Goal: Information Seeking & Learning: Check status

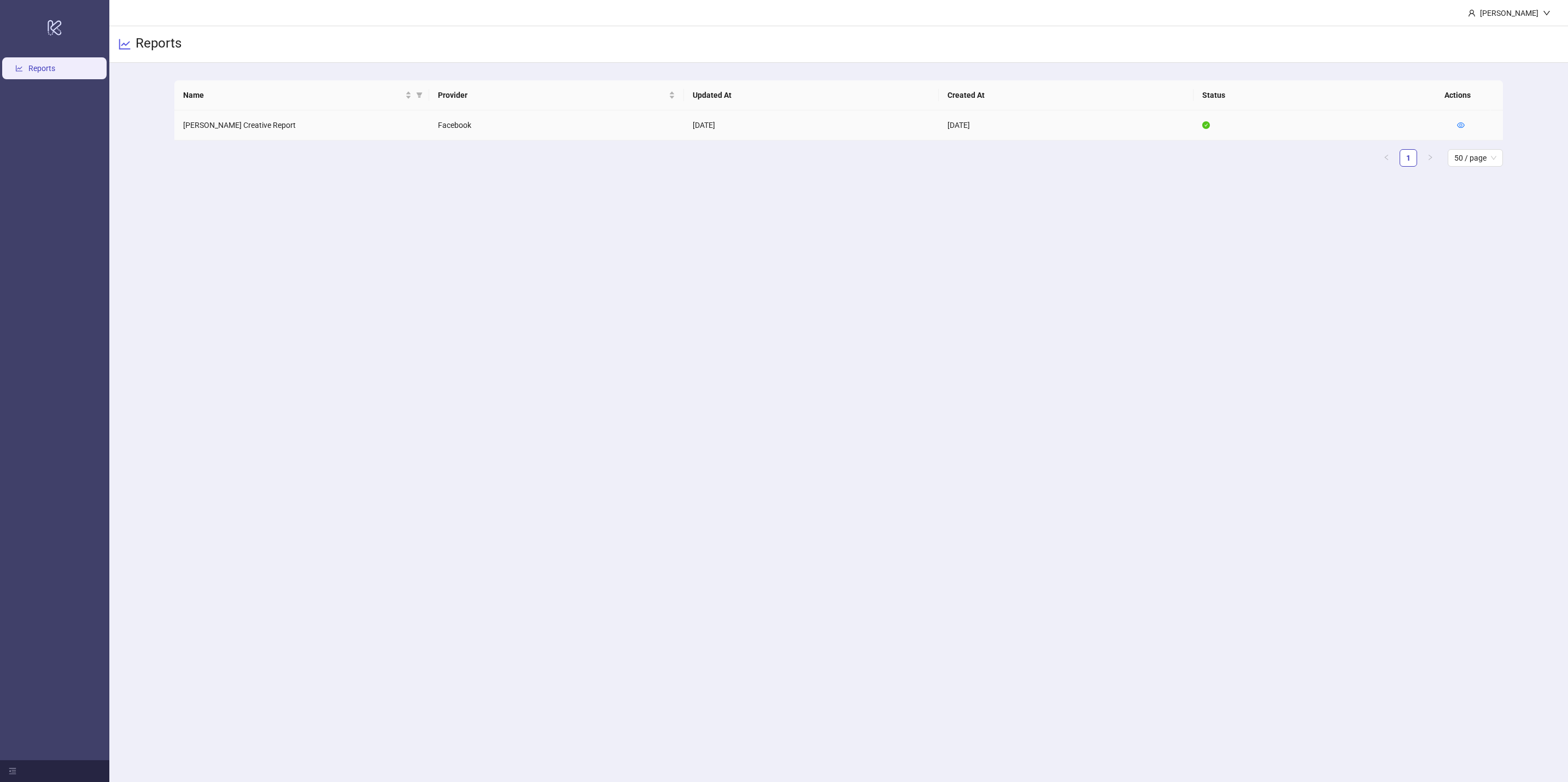
click at [1474, 117] on td at bounding box center [1475, 125] width 55 height 30
click at [1460, 123] on icon "eye" at bounding box center [1461, 125] width 8 height 8
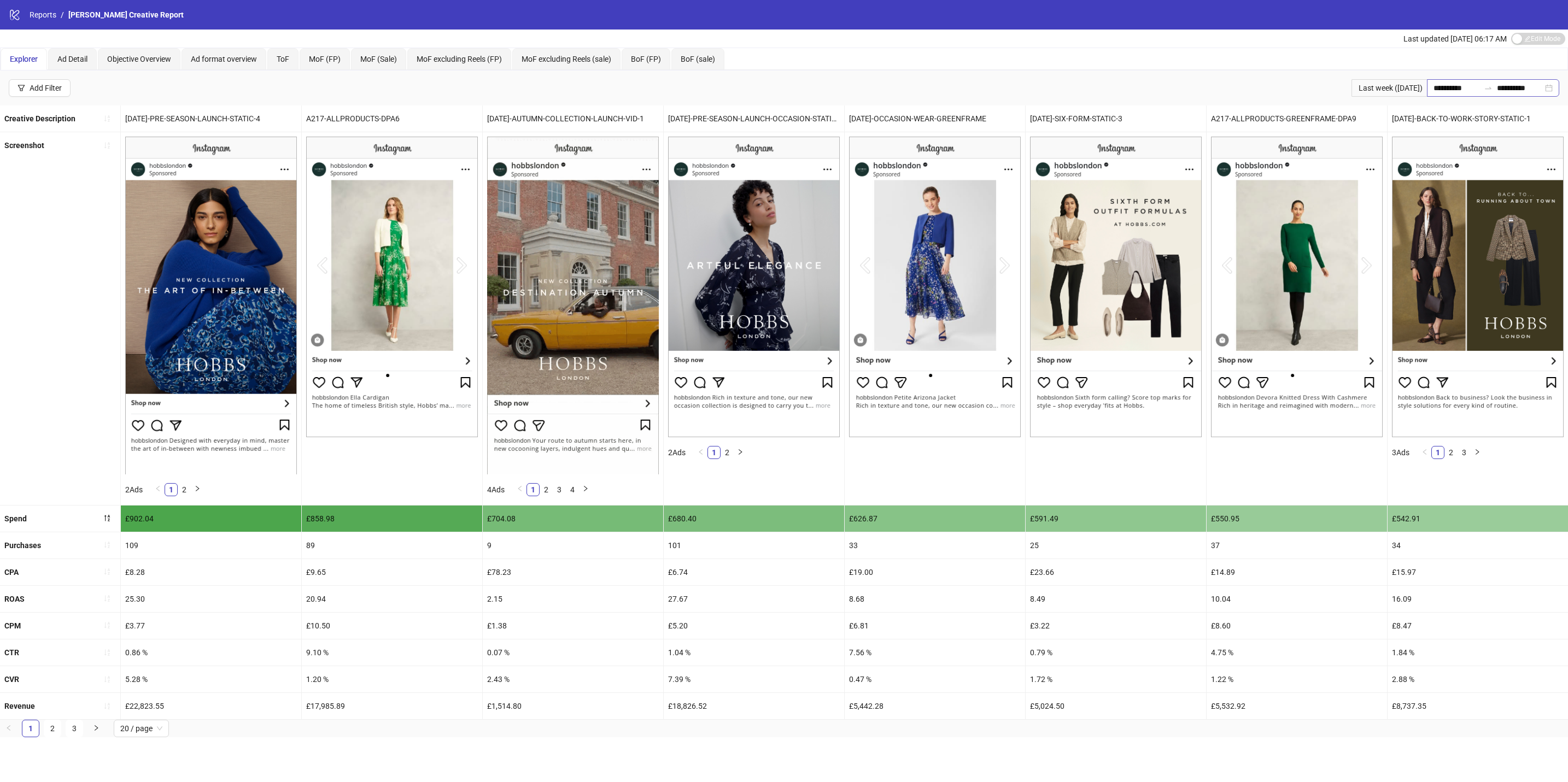
click at [1550, 83] on div "**********" at bounding box center [1493, 88] width 132 height 18
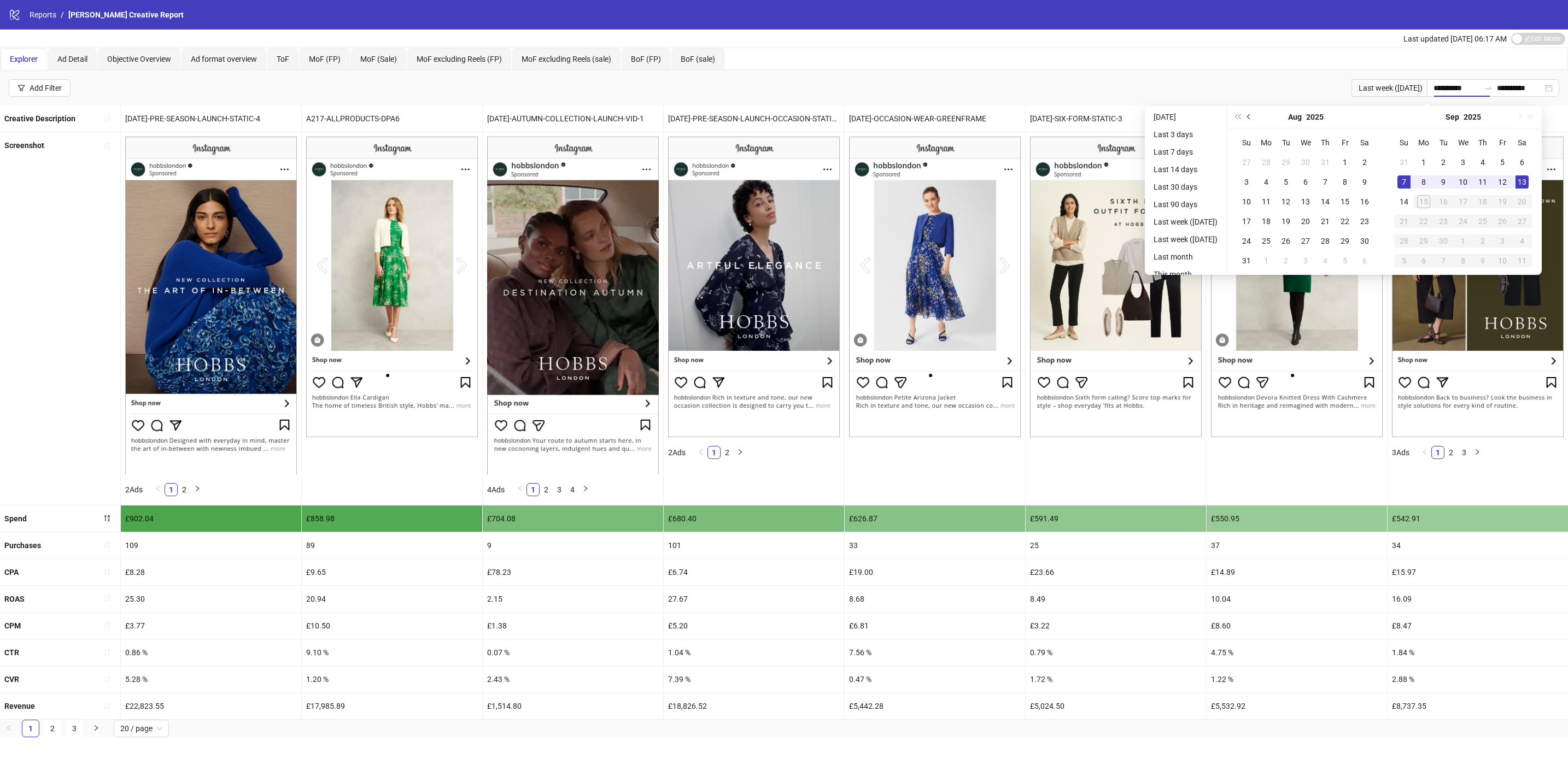
click at [1255, 117] on button "Previous month (PageUp)" at bounding box center [1249, 117] width 12 height 22
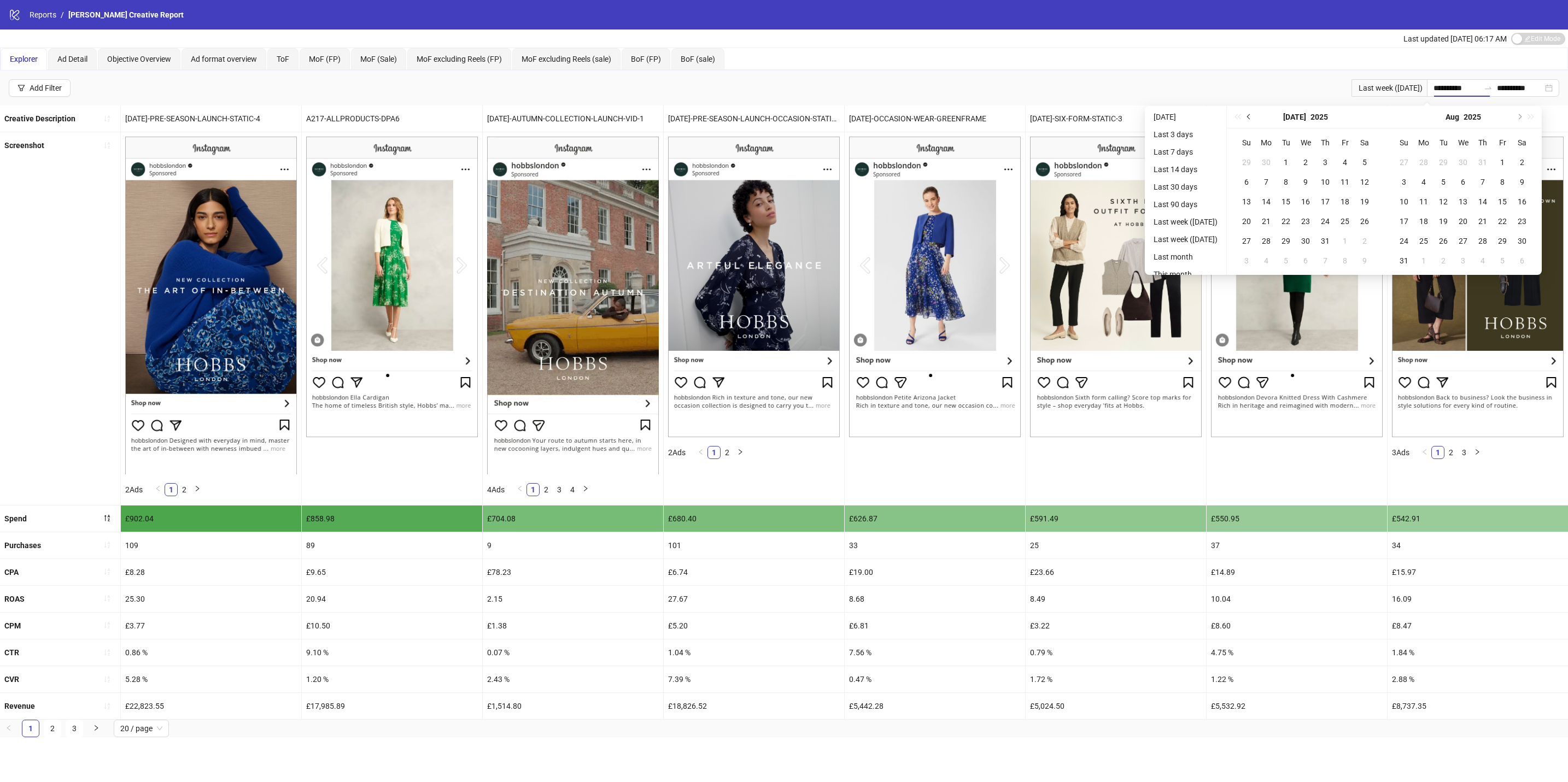
click at [1255, 117] on button "Previous month (PageUp)" at bounding box center [1249, 117] width 12 height 22
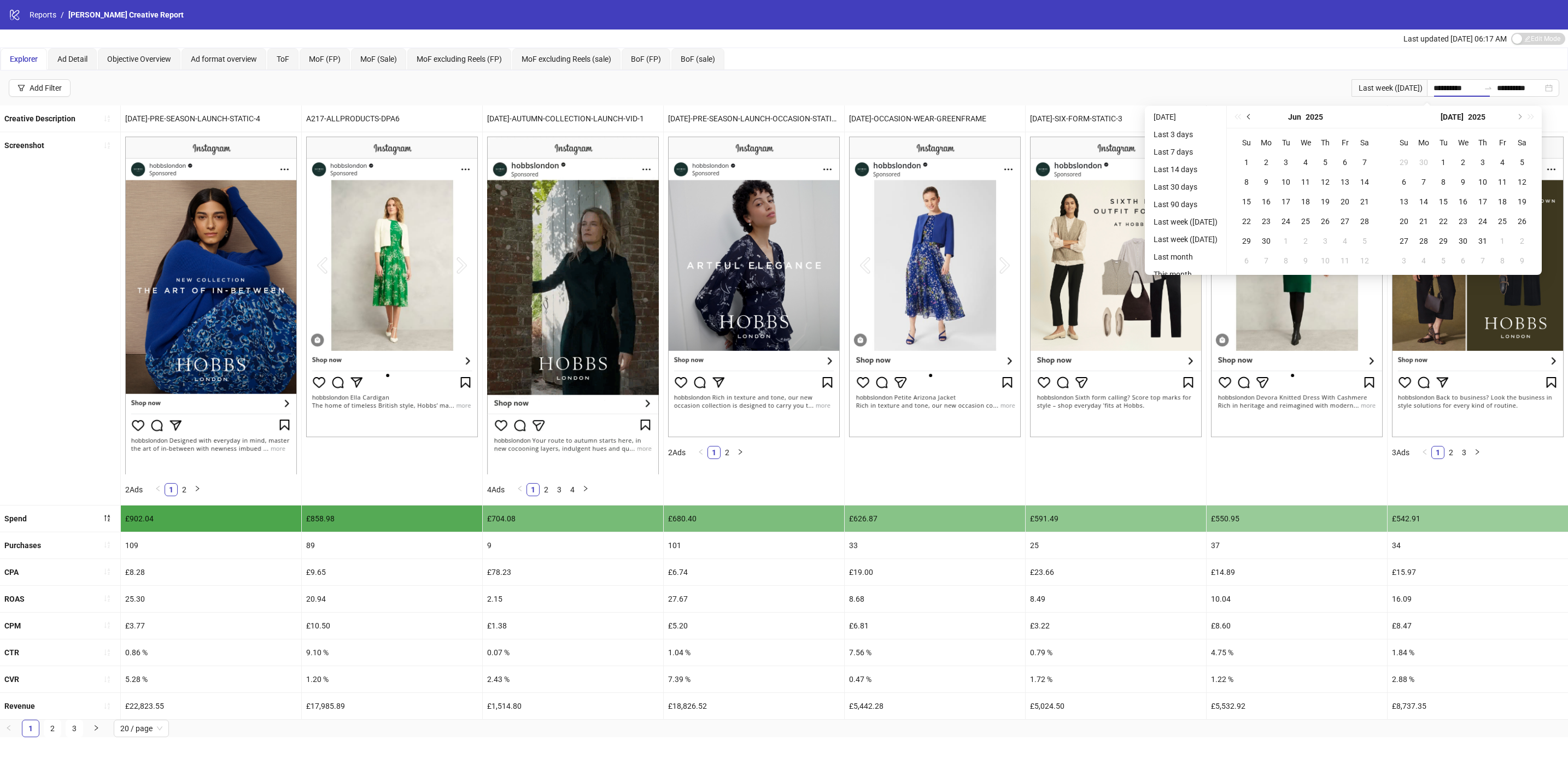
click at [1255, 117] on button "Previous month (PageUp)" at bounding box center [1249, 117] width 12 height 22
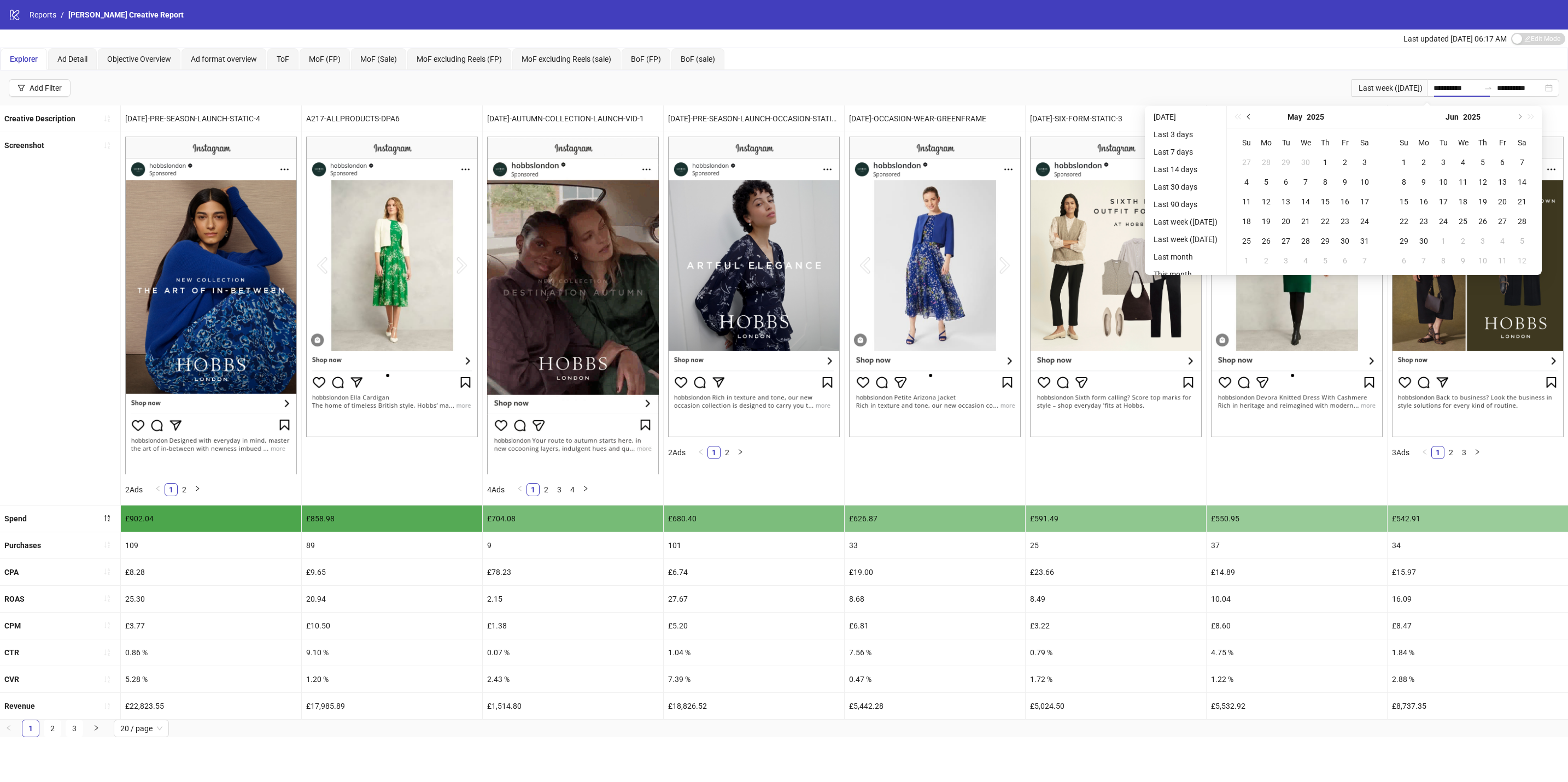
click at [1255, 117] on button "Previous month (PageUp)" at bounding box center [1249, 117] width 12 height 22
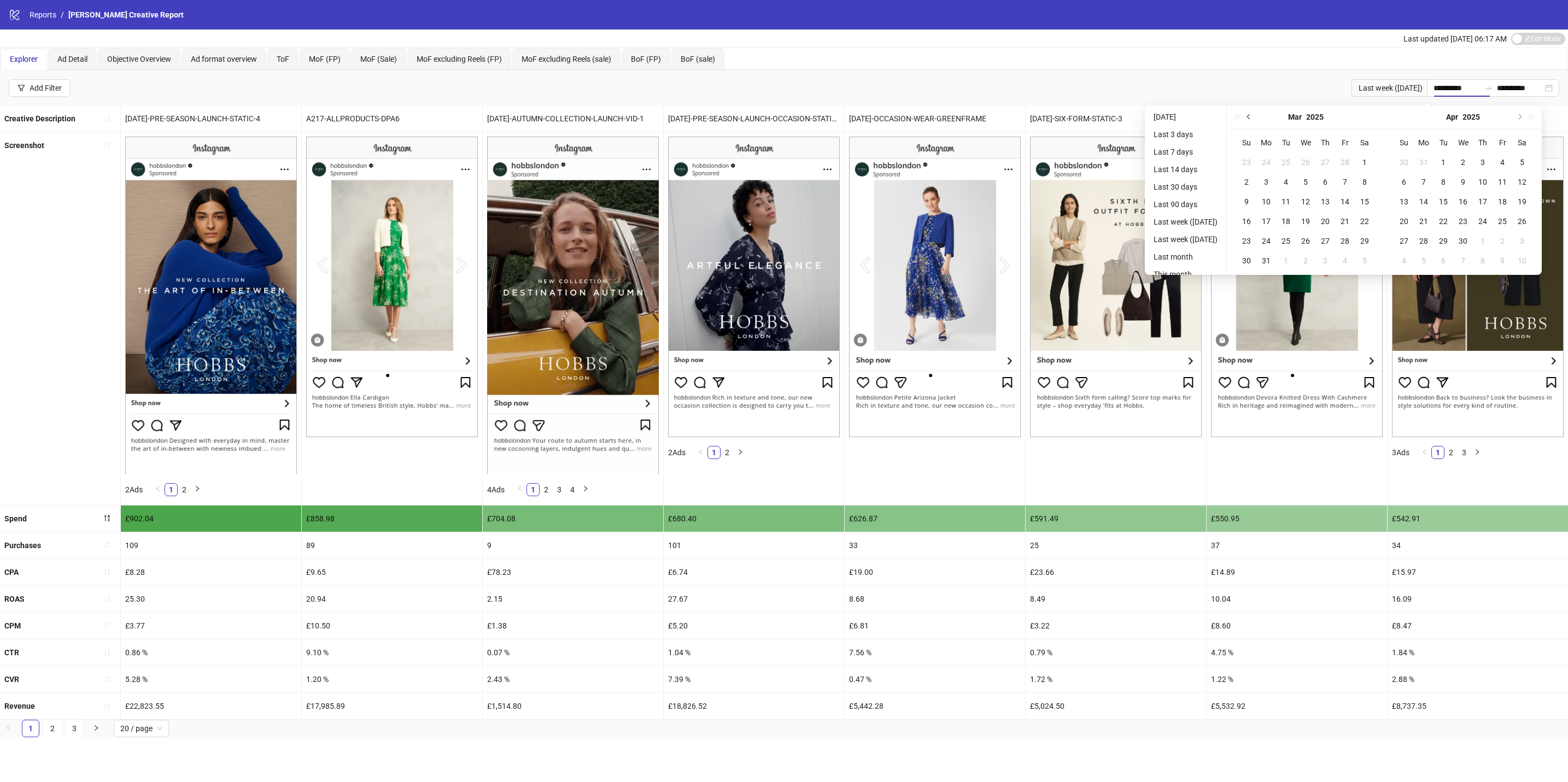
click at [1255, 117] on button "Previous month (PageUp)" at bounding box center [1249, 117] width 12 height 22
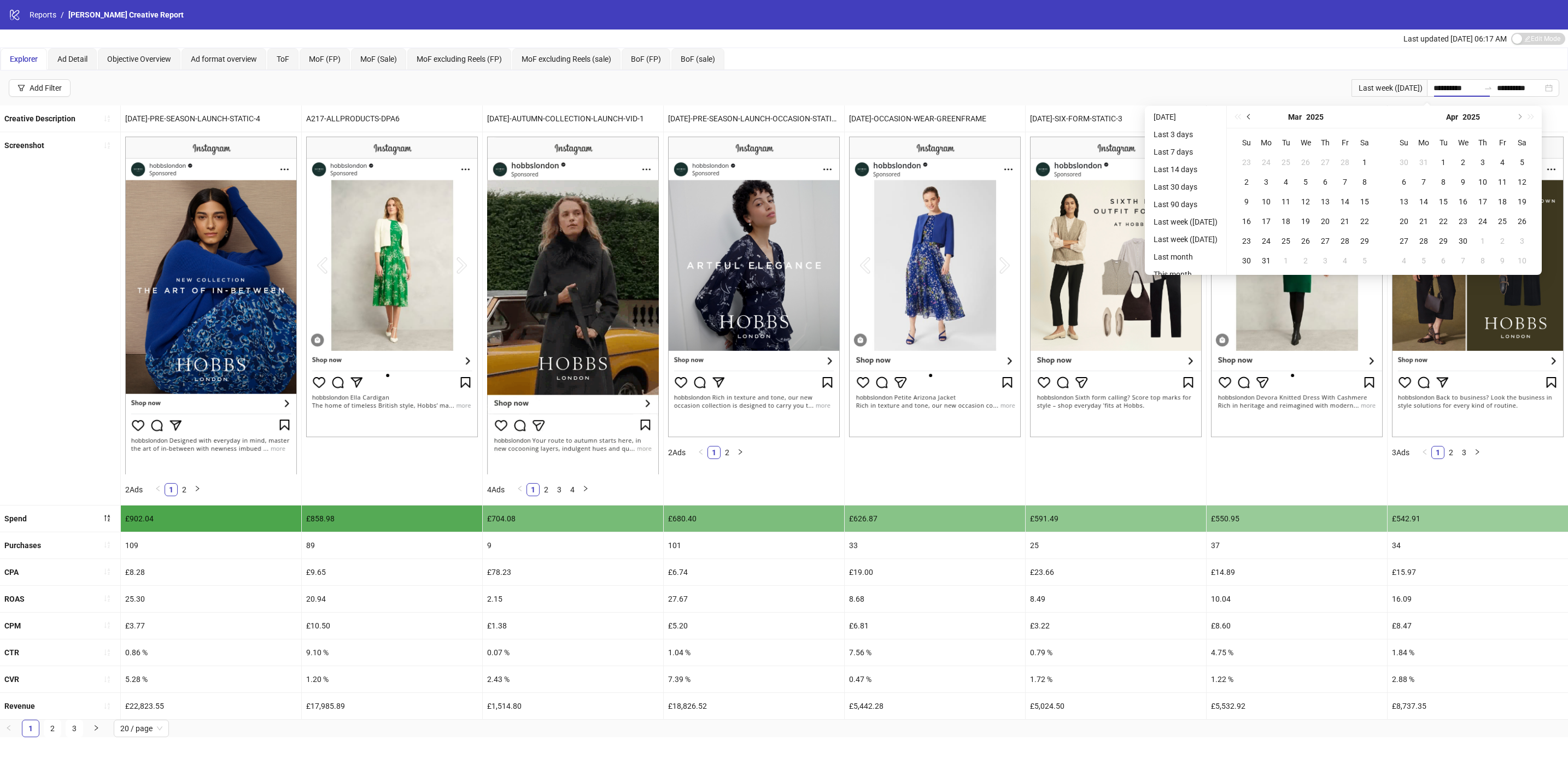
click at [1255, 117] on button "Previous month (PageUp)" at bounding box center [1249, 117] width 12 height 22
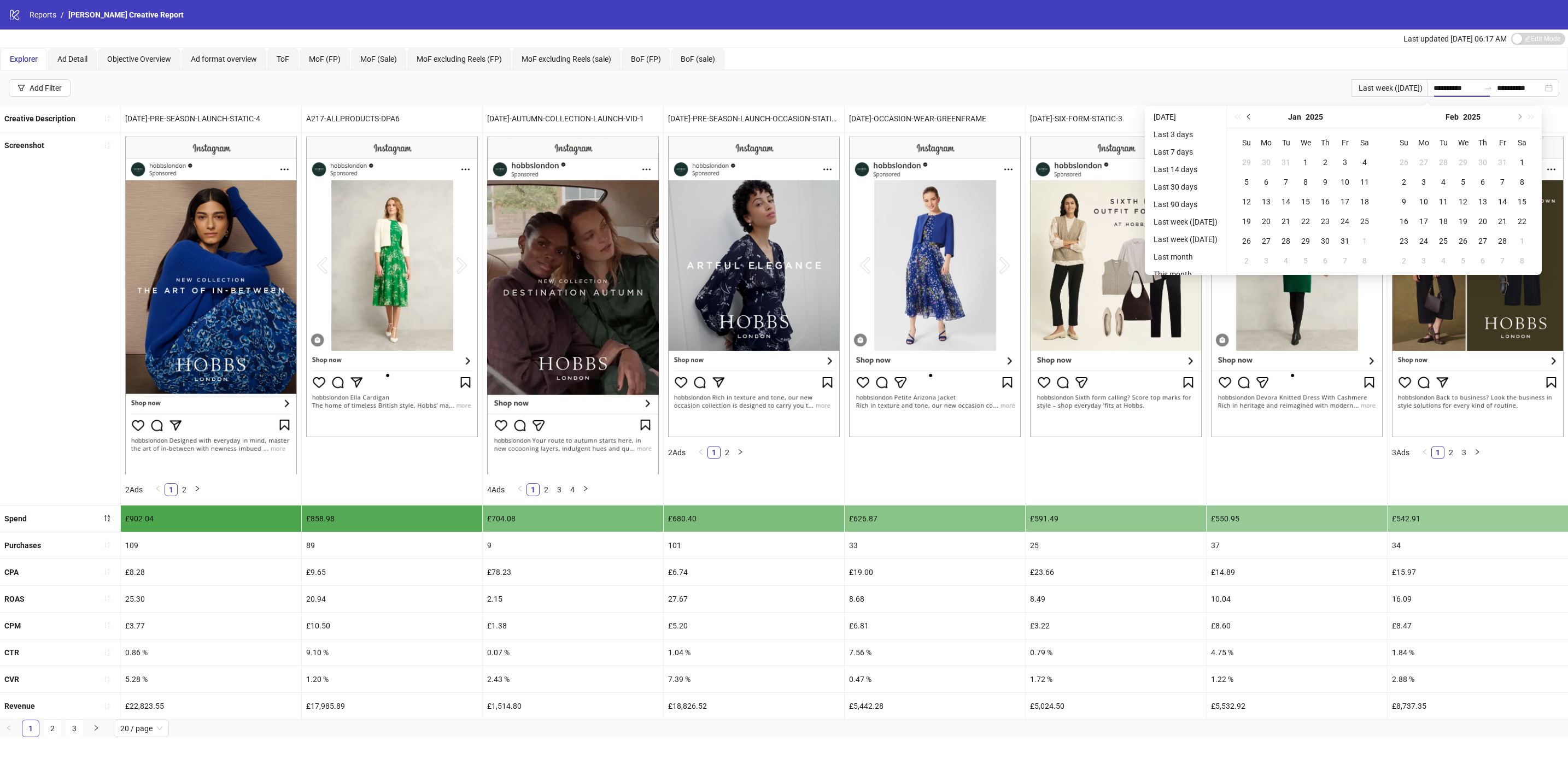
click at [1255, 117] on button "Previous month (PageUp)" at bounding box center [1249, 117] width 12 height 22
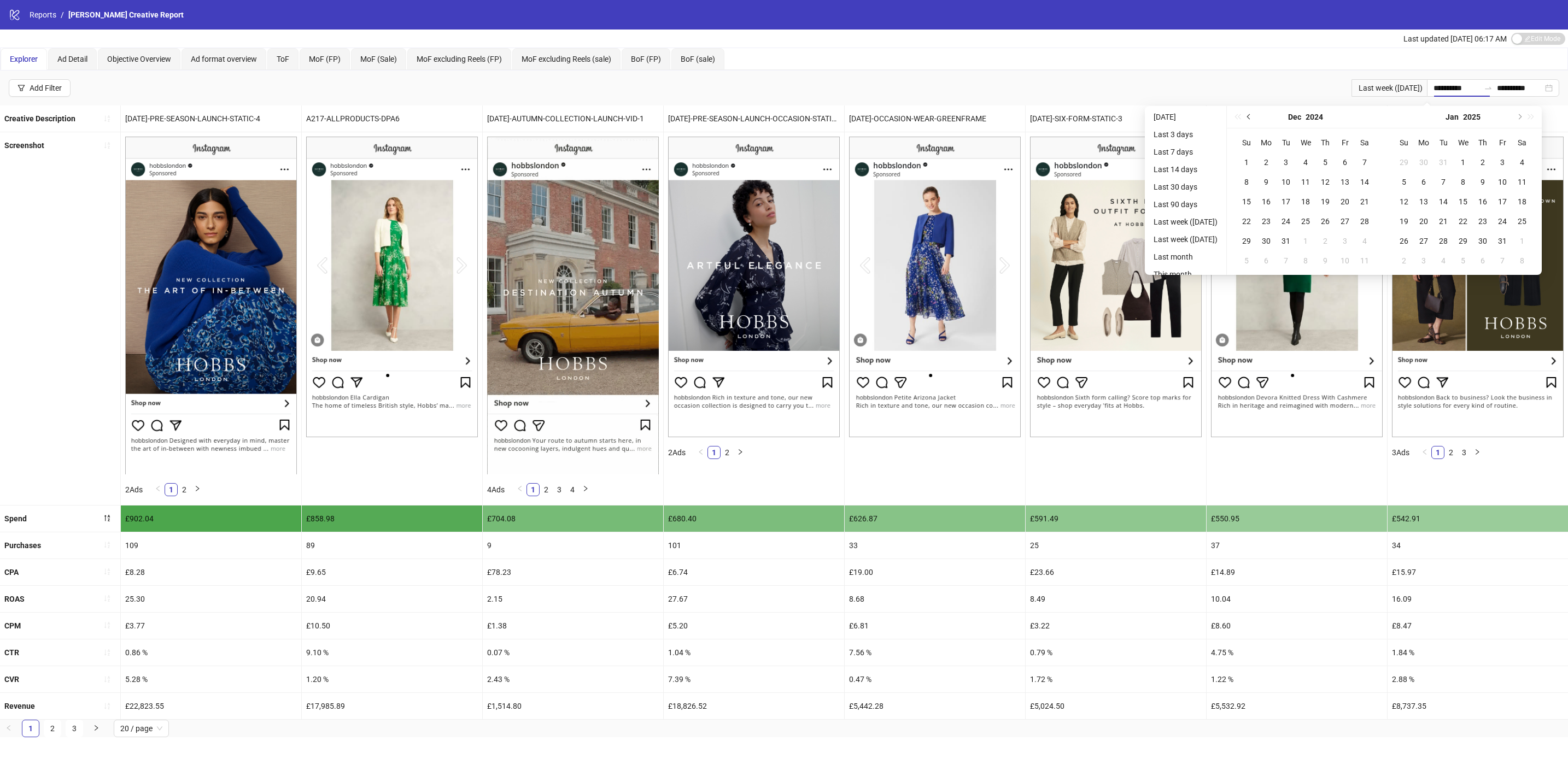
click at [1255, 117] on button "Previous month (PageUp)" at bounding box center [1249, 117] width 12 height 22
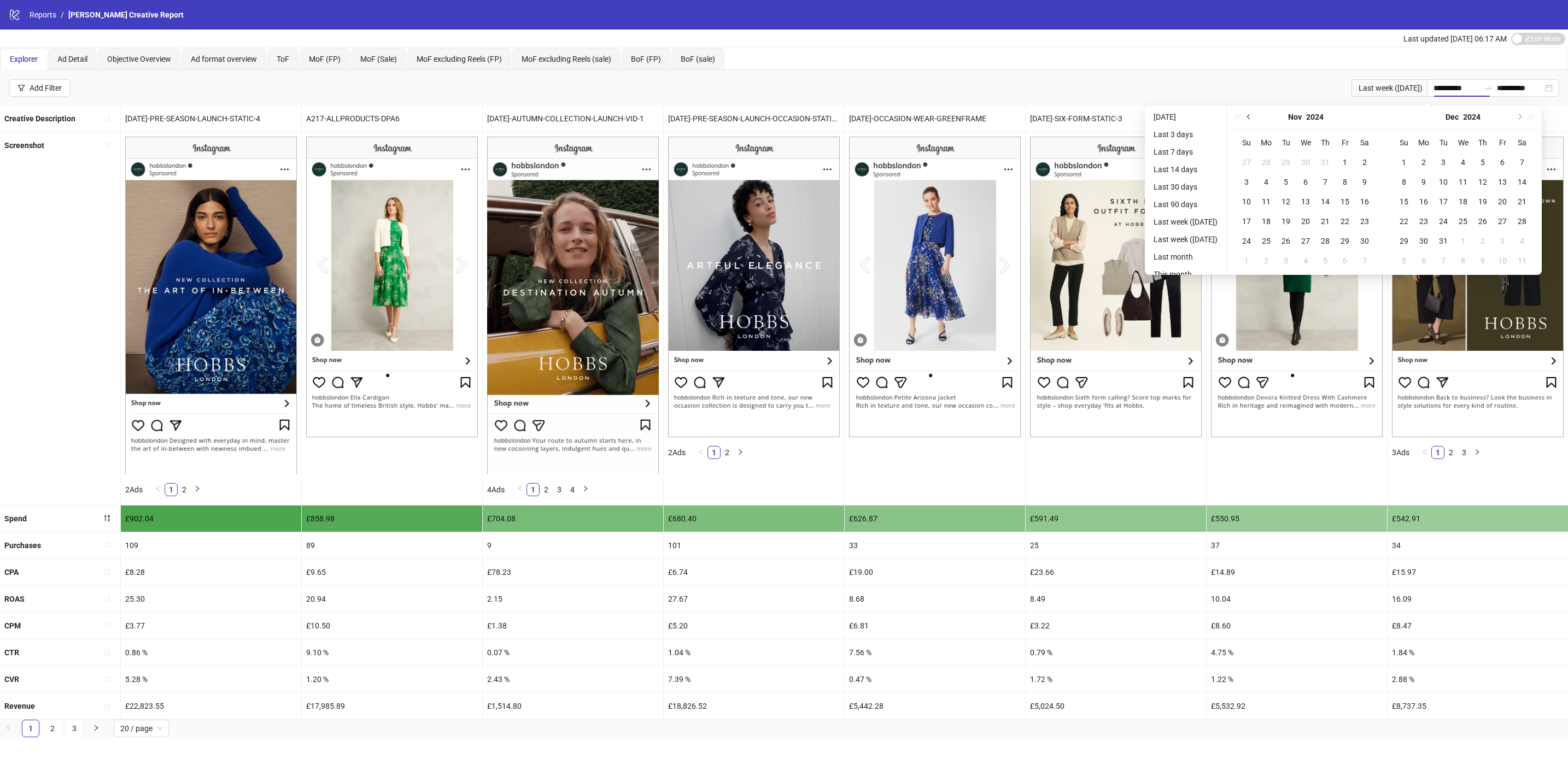
click at [1255, 117] on button "Previous month (PageUp)" at bounding box center [1249, 117] width 12 height 22
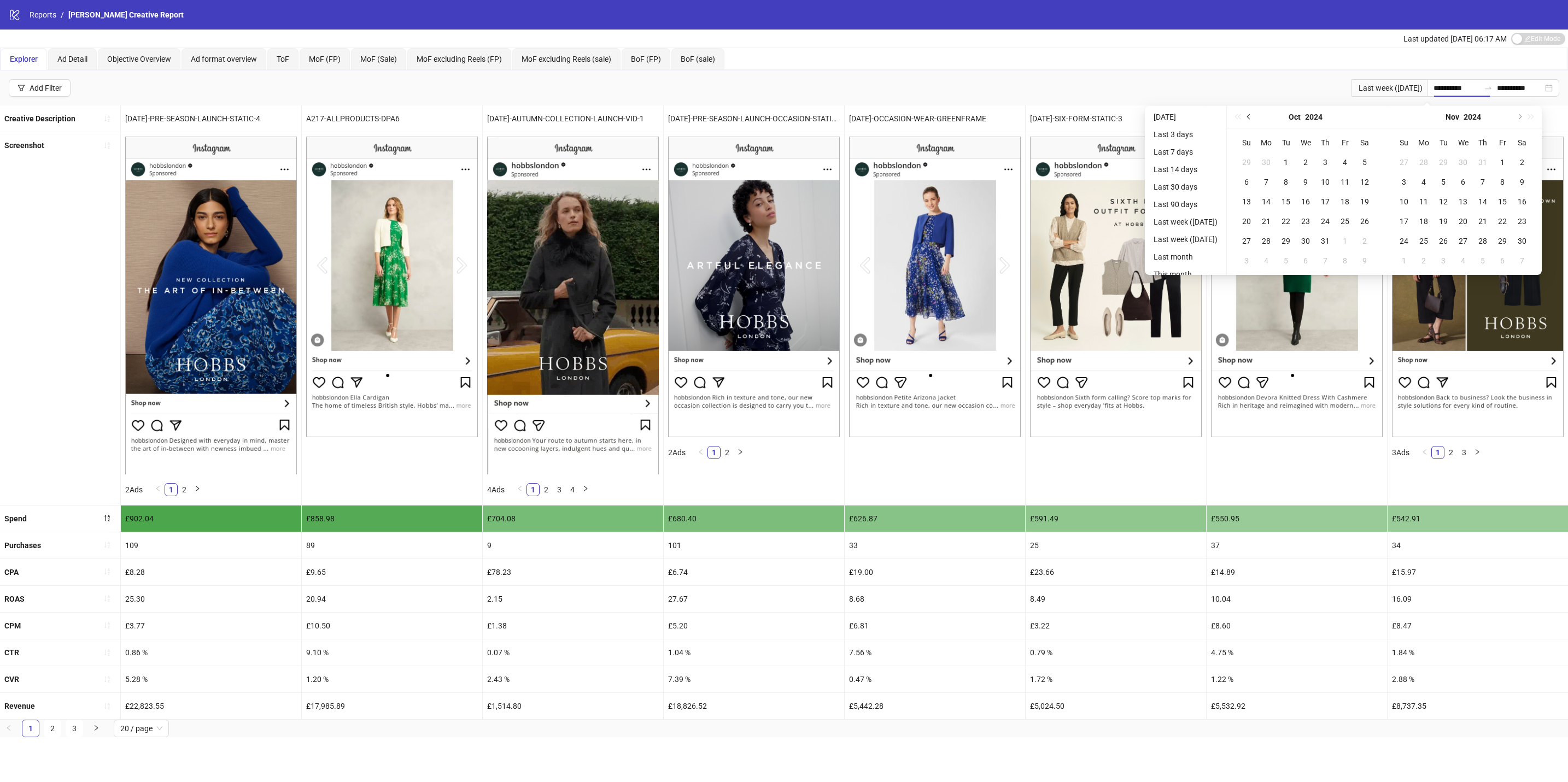
click at [1253, 117] on span "Previous month (PageUp)" at bounding box center [1250, 117] width 5 height 5
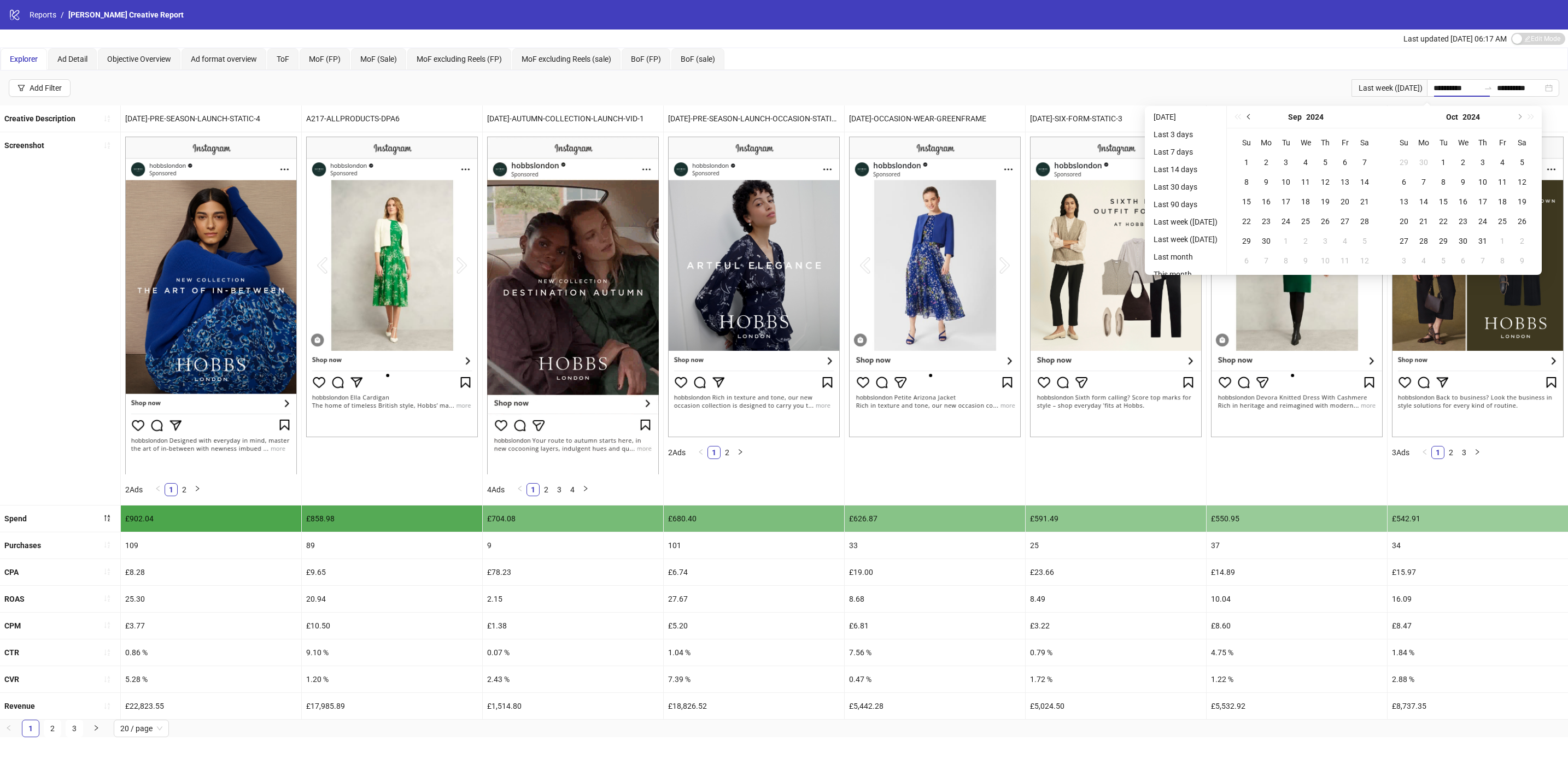
click at [1253, 117] on span "Previous month (PageUp)" at bounding box center [1250, 117] width 5 height 5
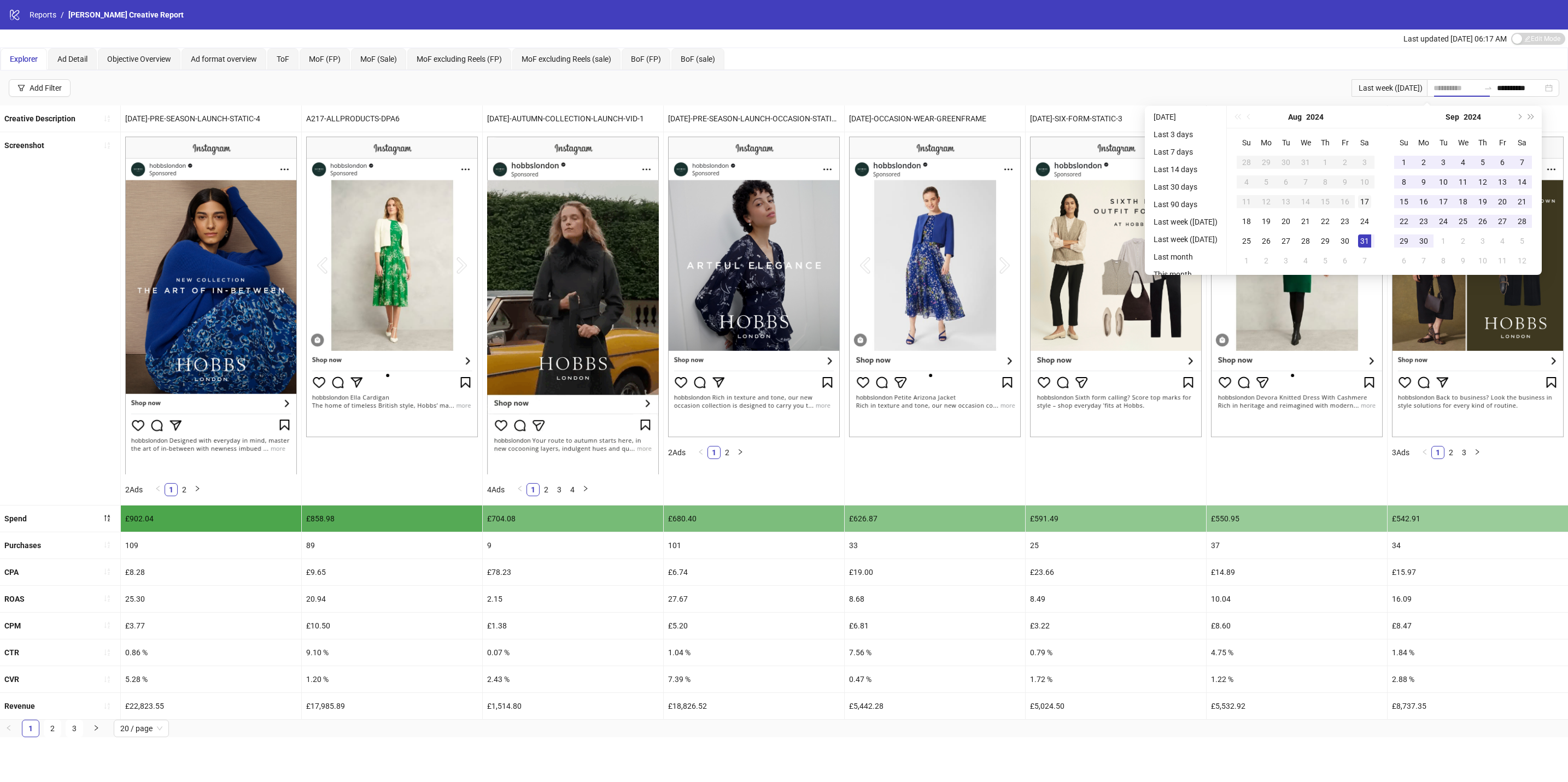
type input "**********"
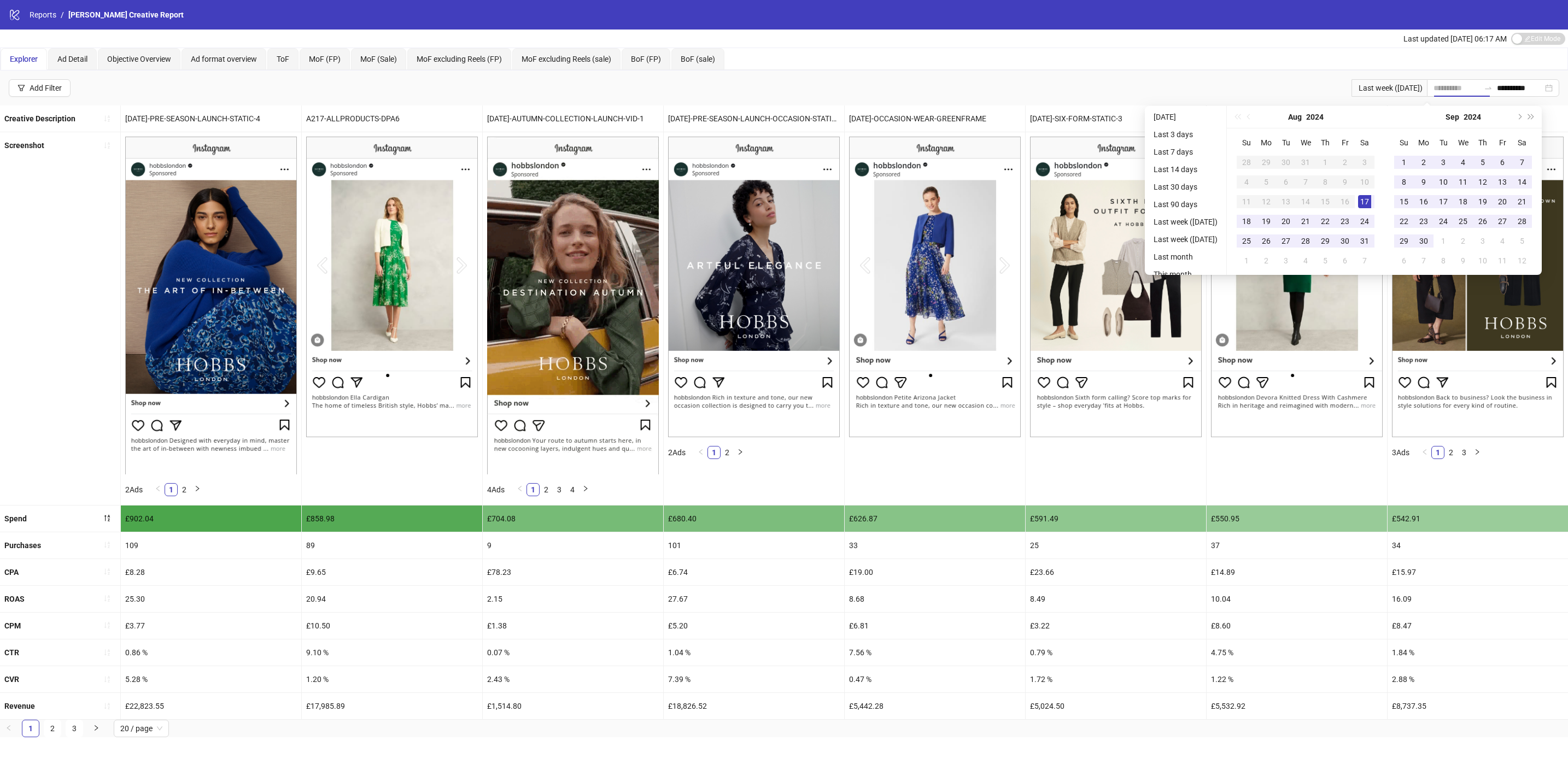
click at [1371, 201] on div "17" at bounding box center [1365, 202] width 13 height 13
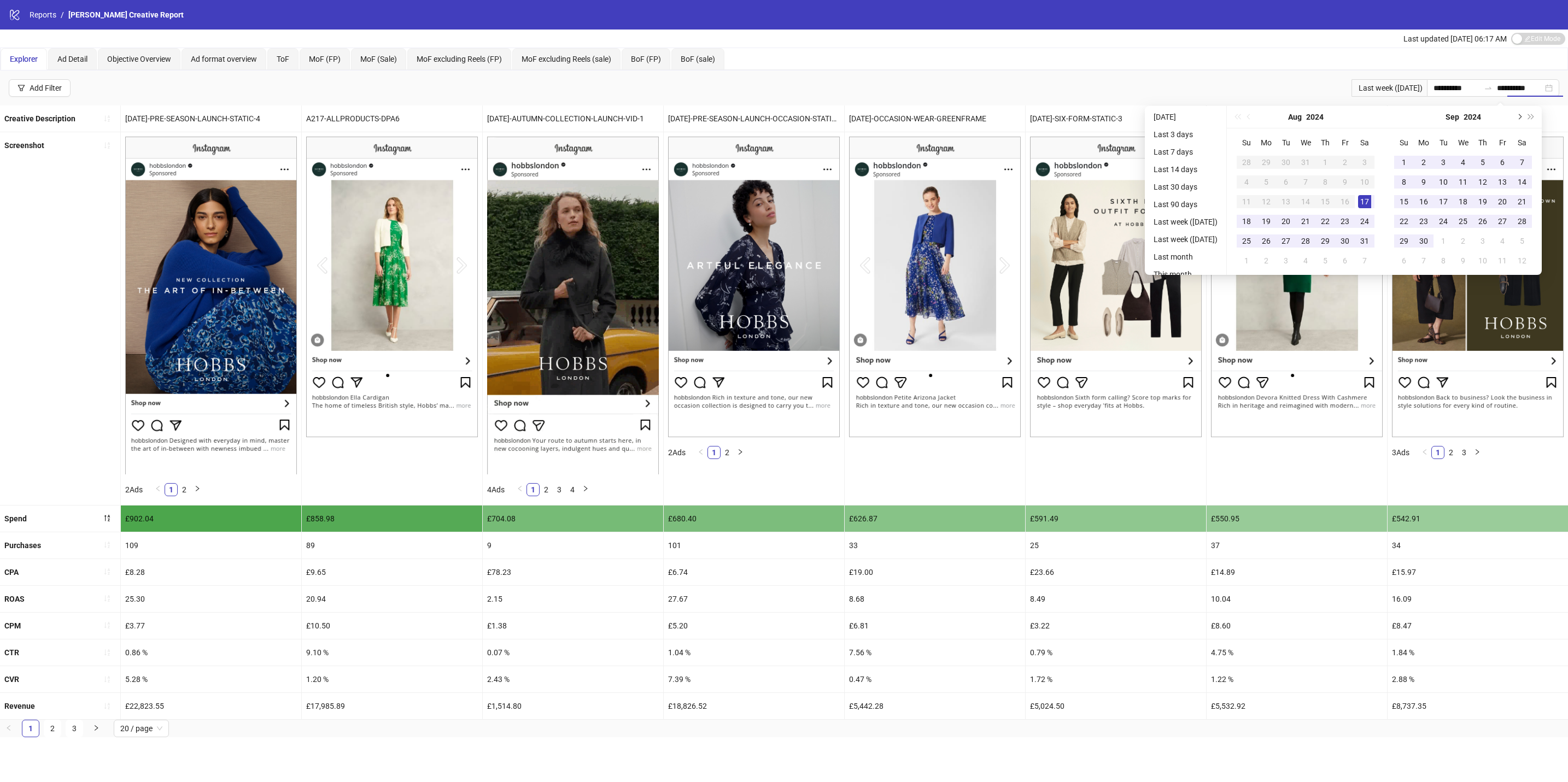
click at [1525, 116] on button "Next month (PageDown)" at bounding box center [1519, 117] width 12 height 22
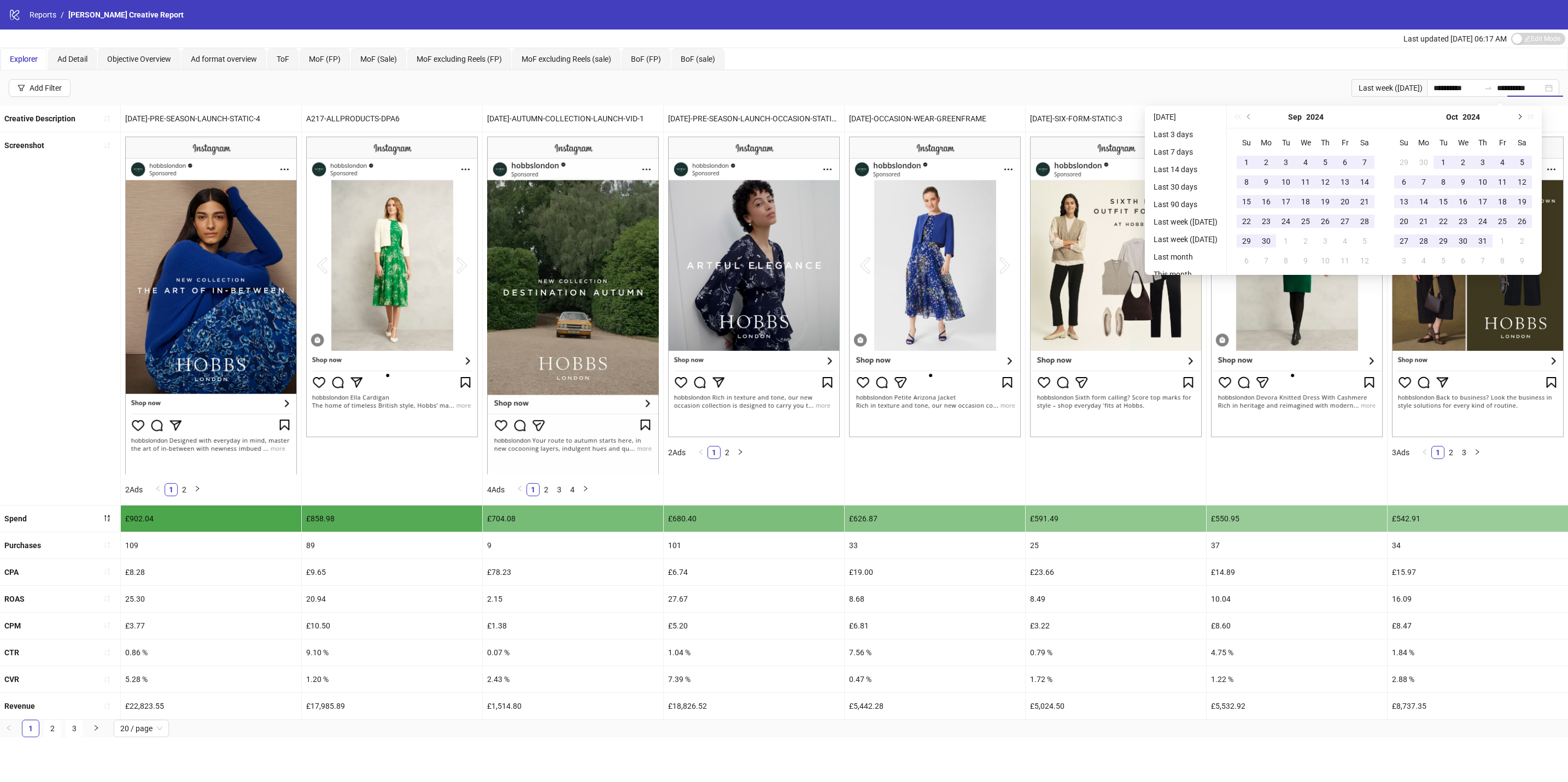
click at [1525, 116] on button "Next month (PageDown)" at bounding box center [1519, 117] width 12 height 22
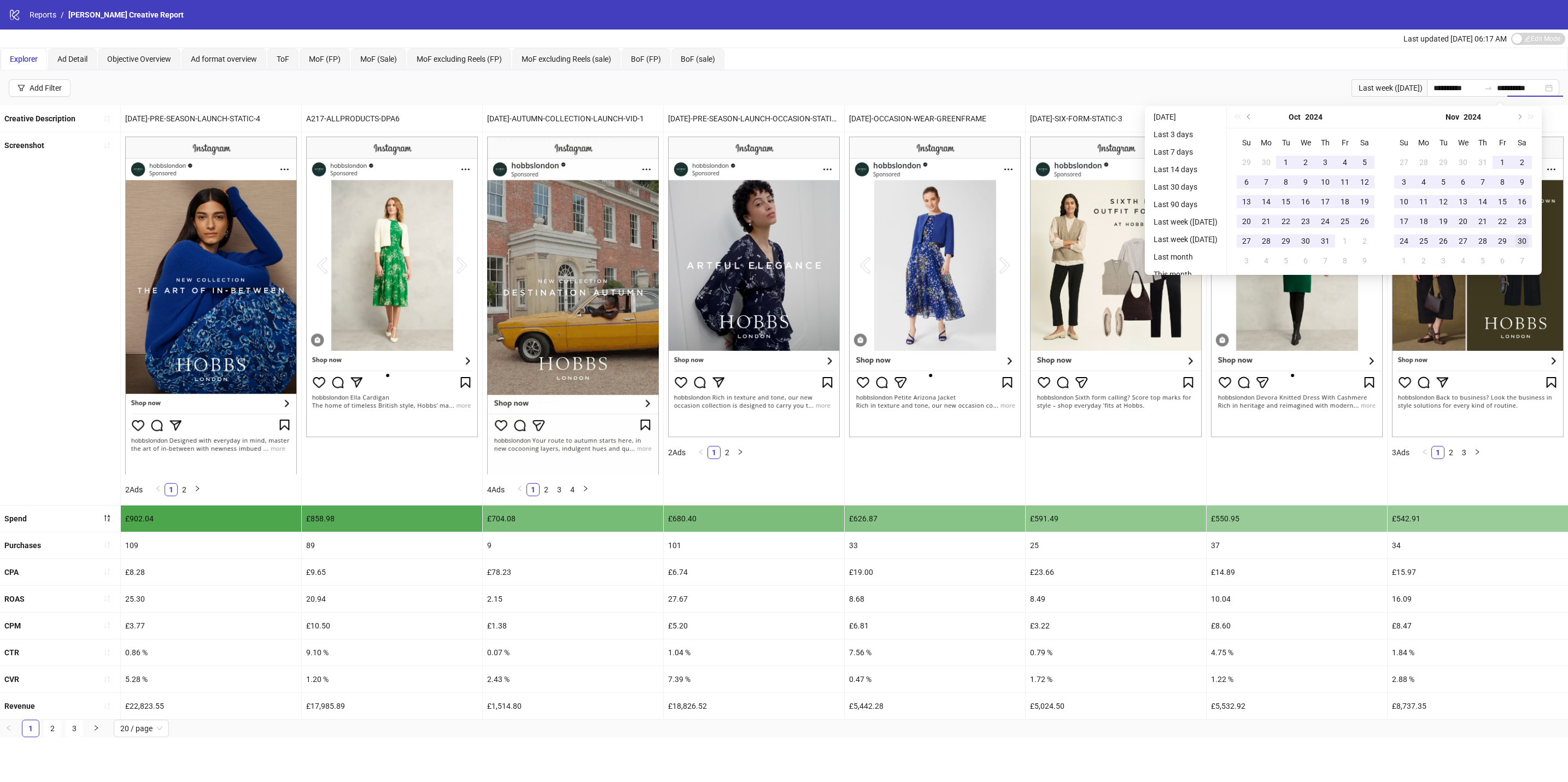
type input "**********"
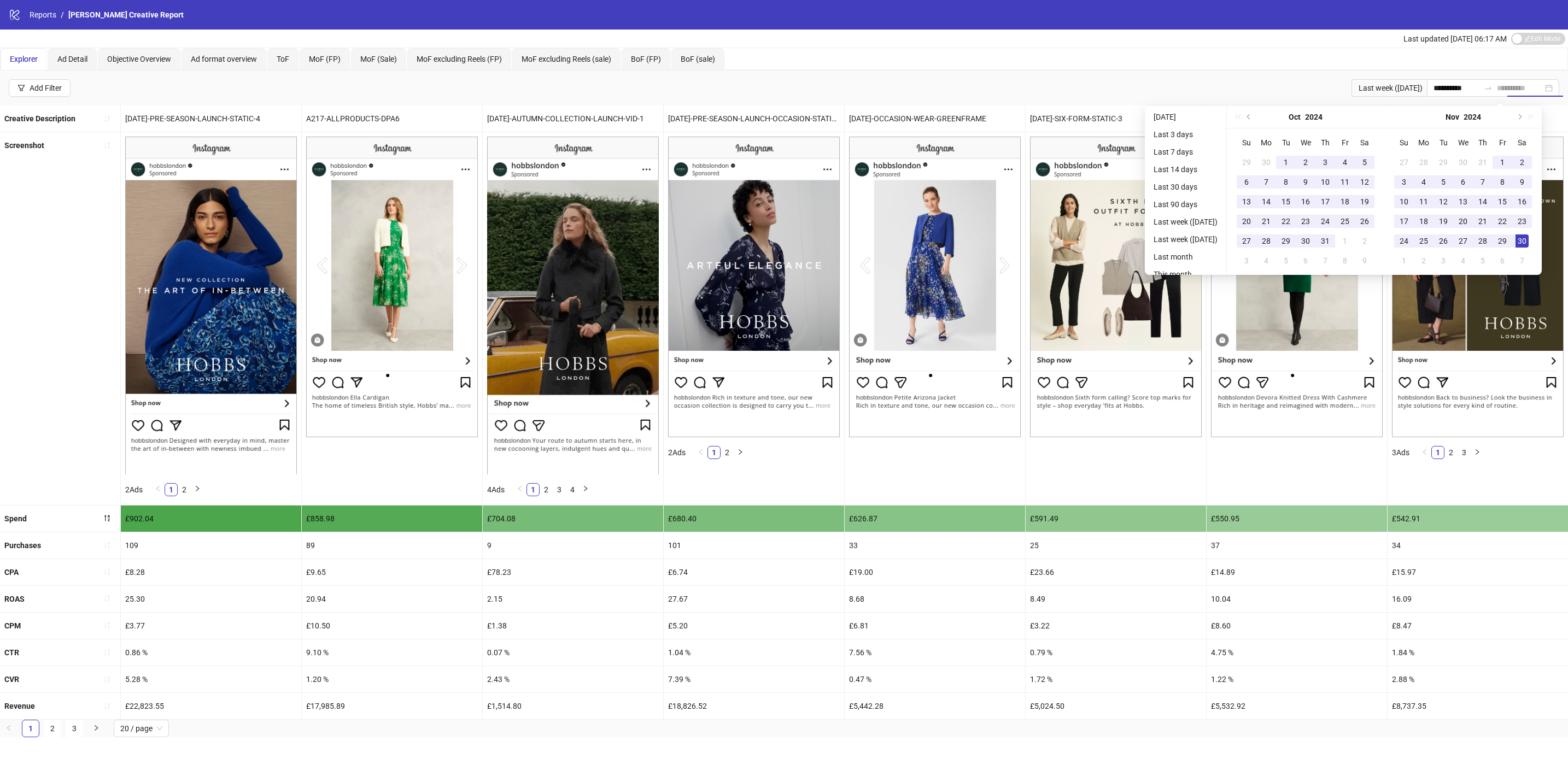
click at [1528, 242] on div "30" at bounding box center [1522, 241] width 13 height 13
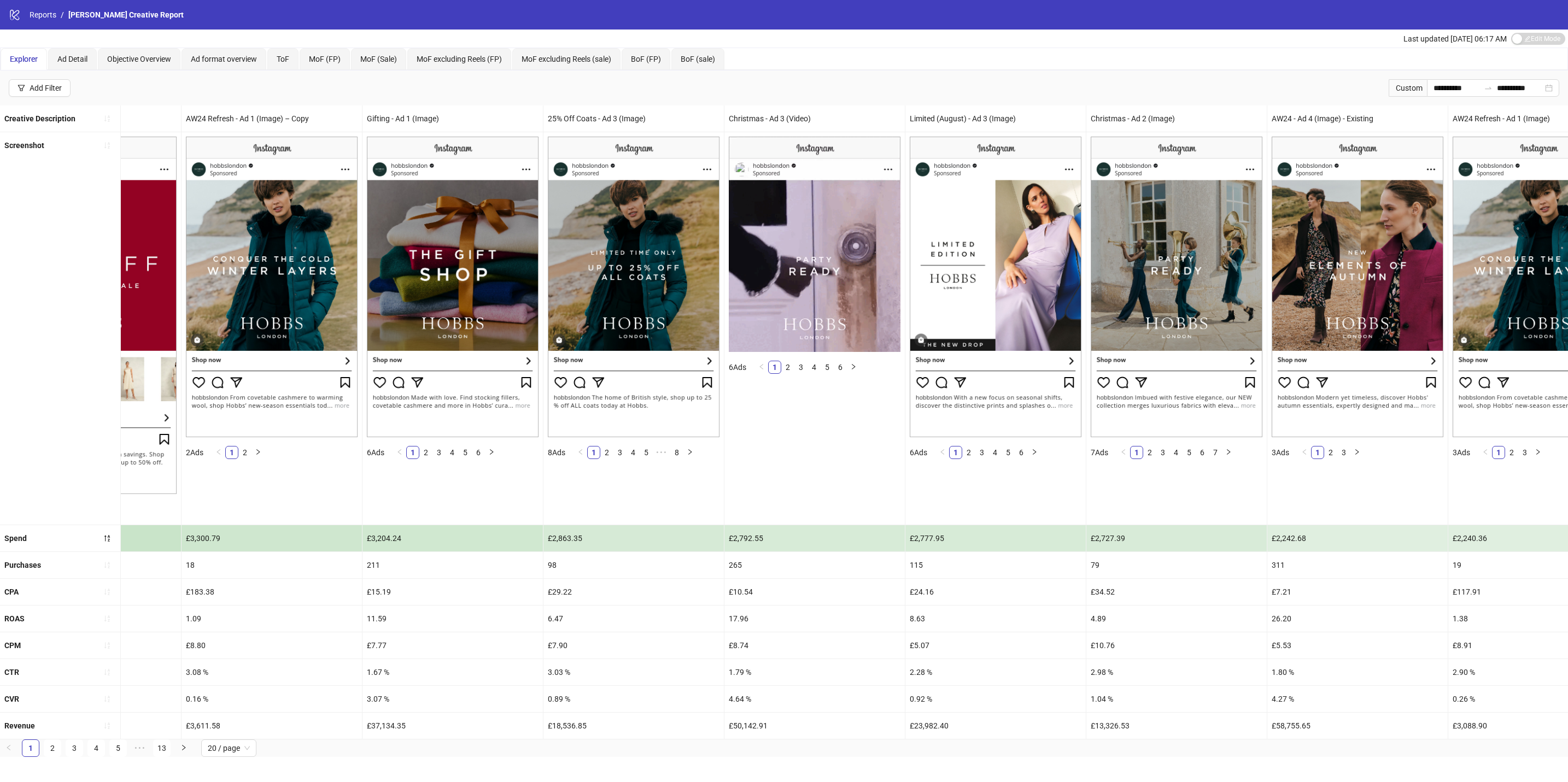
scroll to position [0, 2177]
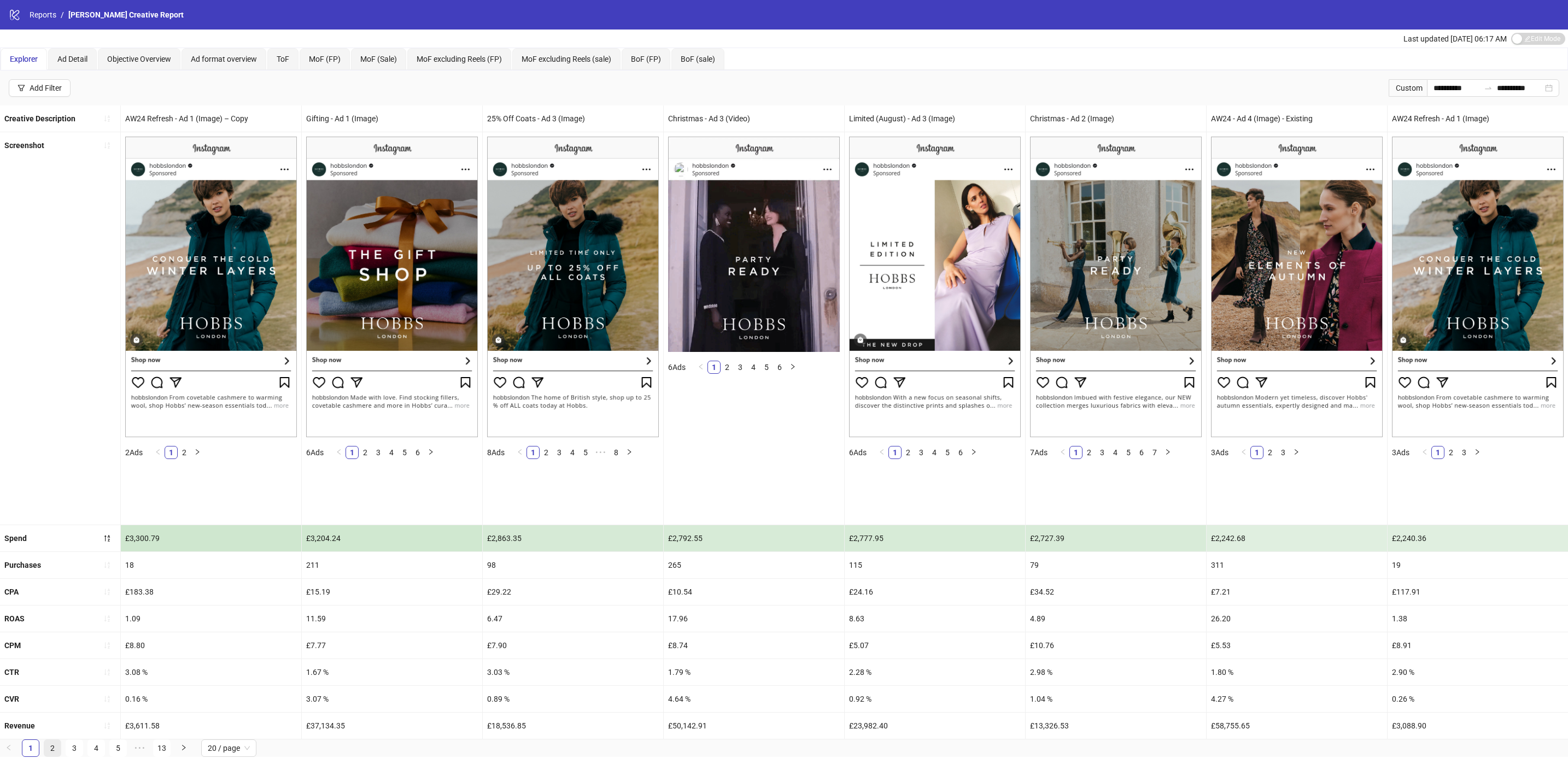
click at [49, 756] on link "2" at bounding box center [52, 748] width 16 height 16
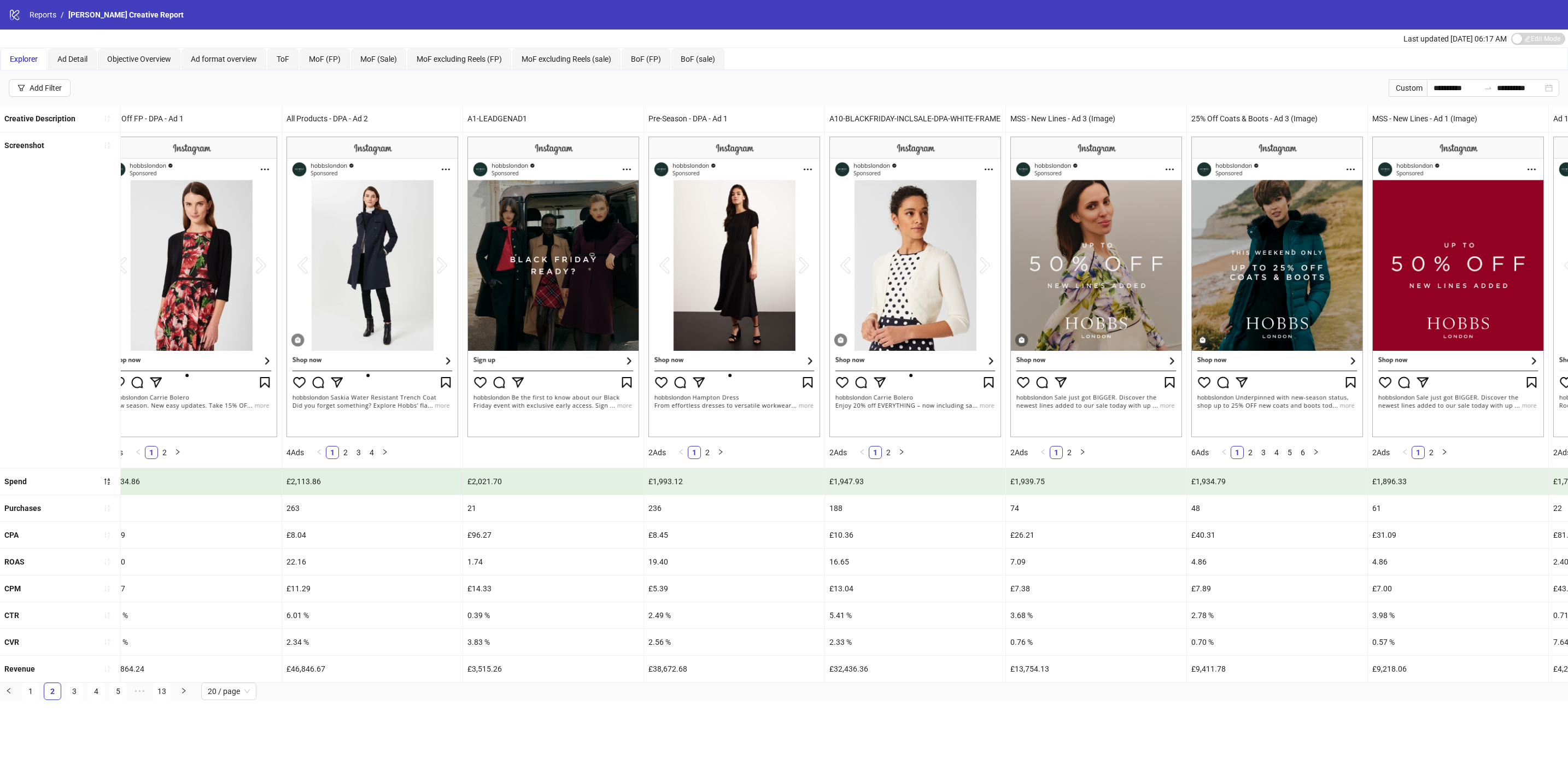
scroll to position [0, 0]
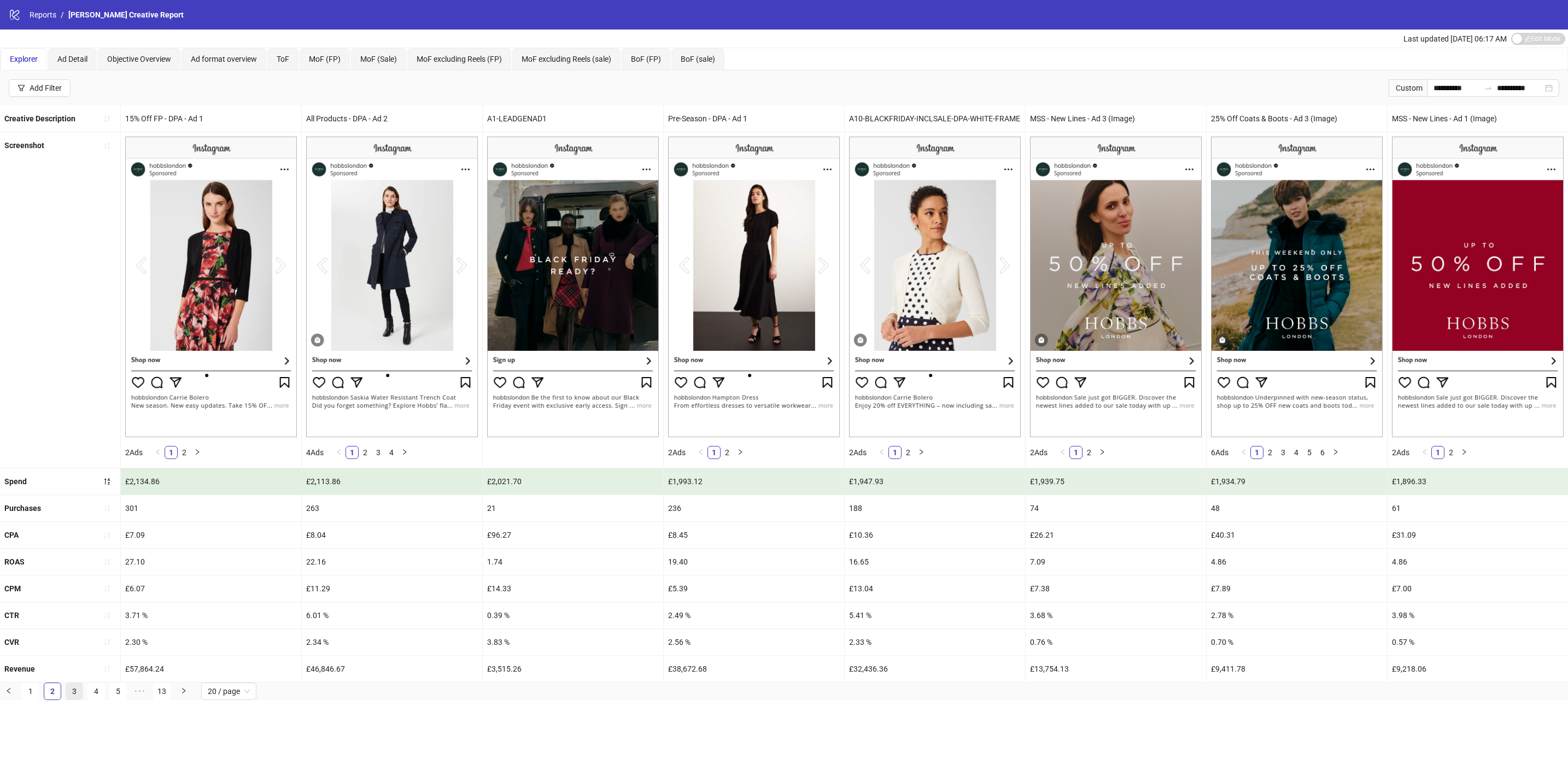
click at [72, 700] on link "3" at bounding box center [74, 691] width 16 height 16
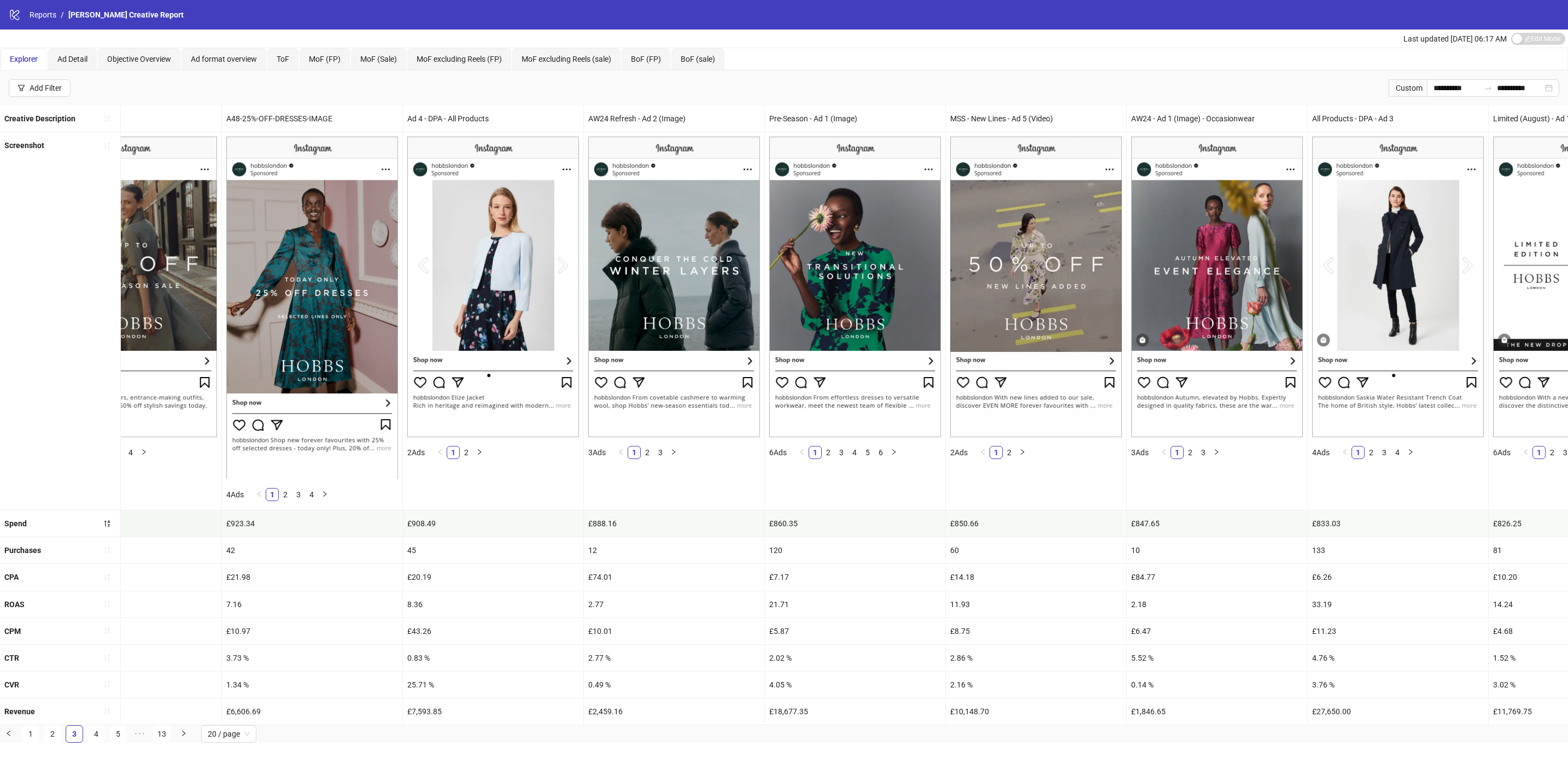
scroll to position [0, 2177]
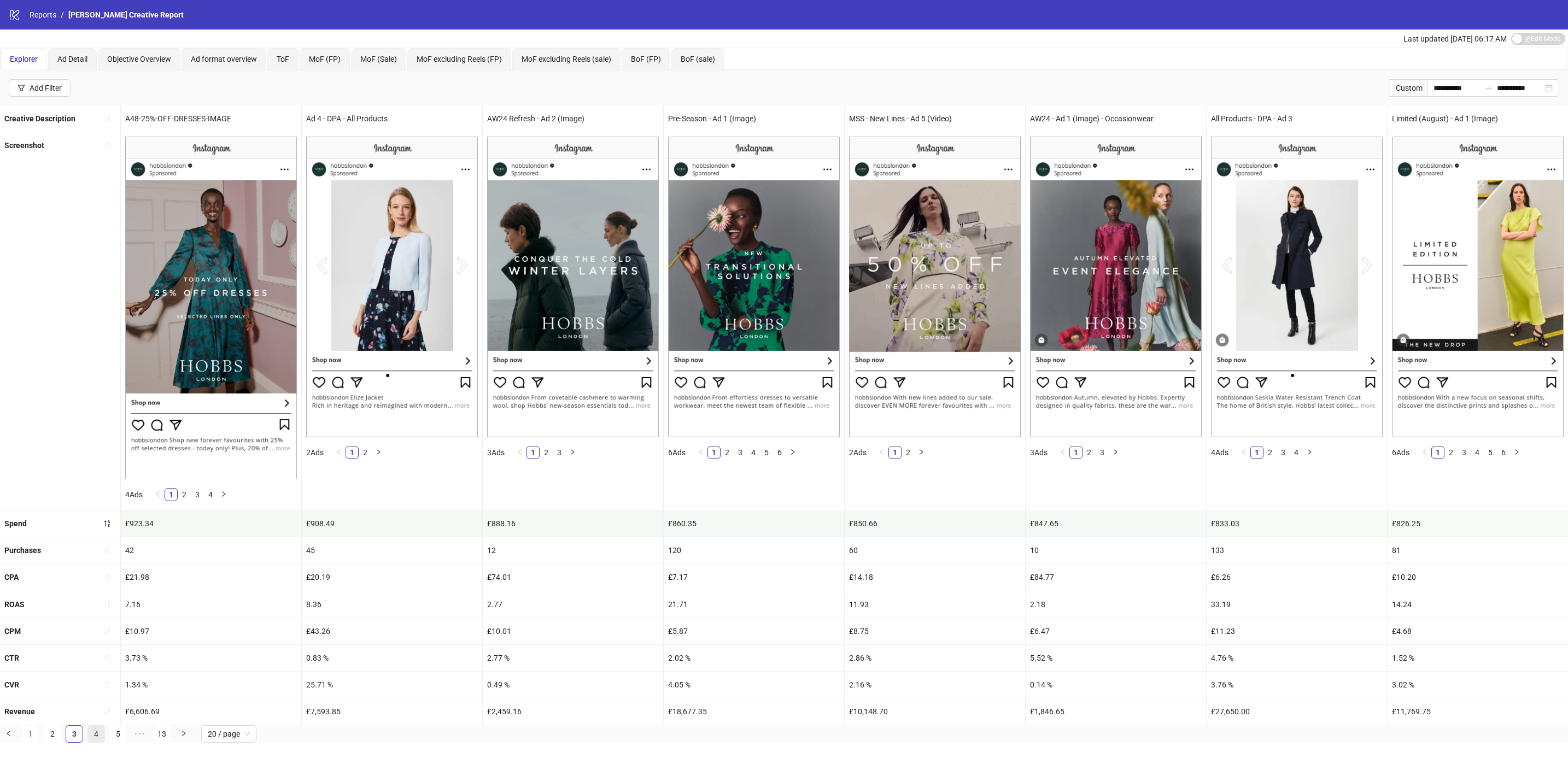
click at [92, 742] on link "4" at bounding box center [96, 734] width 16 height 16
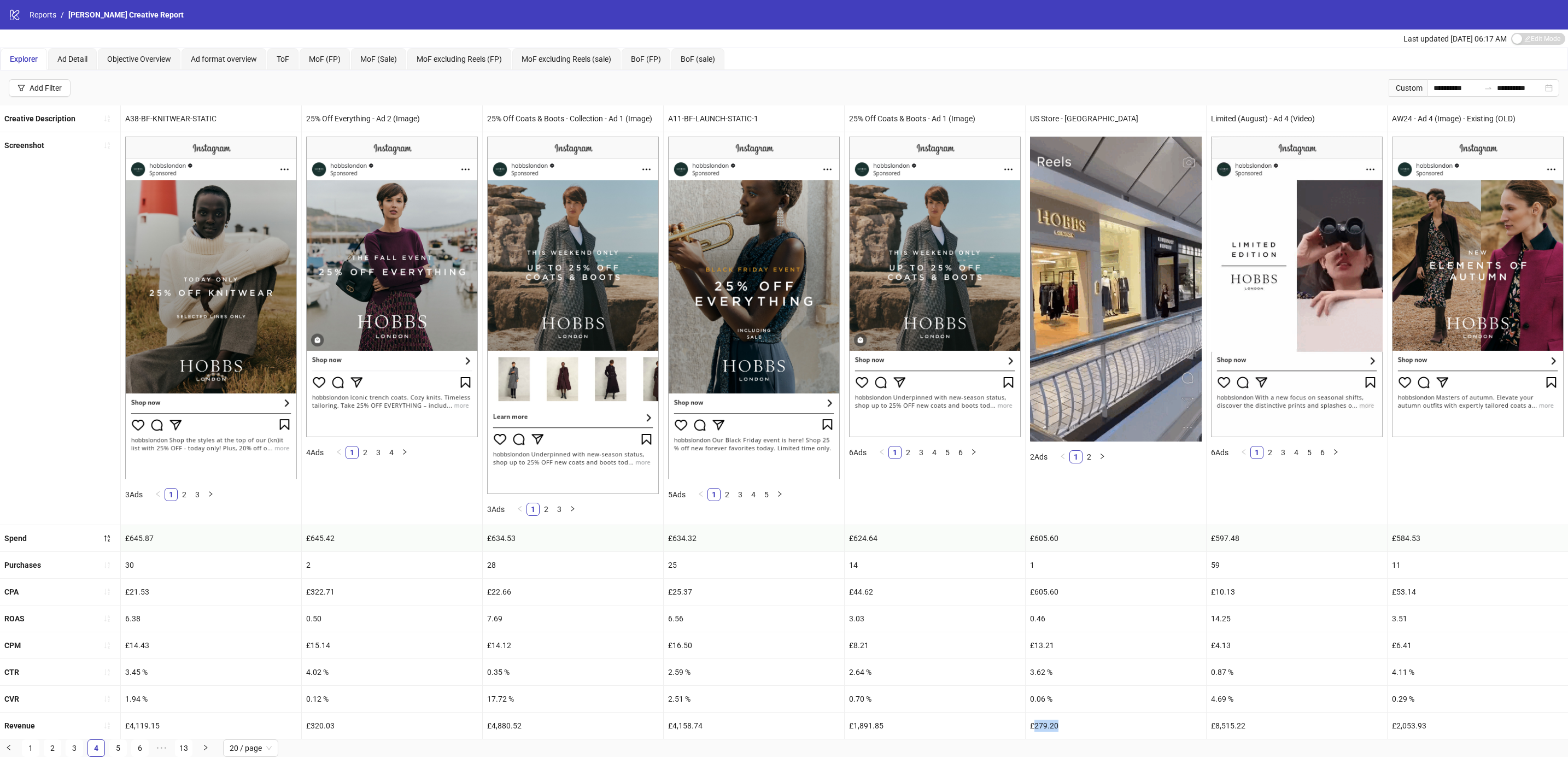
drag, startPoint x: 1096, startPoint y: 747, endPoint x: 1035, endPoint y: 751, distance: 61.1
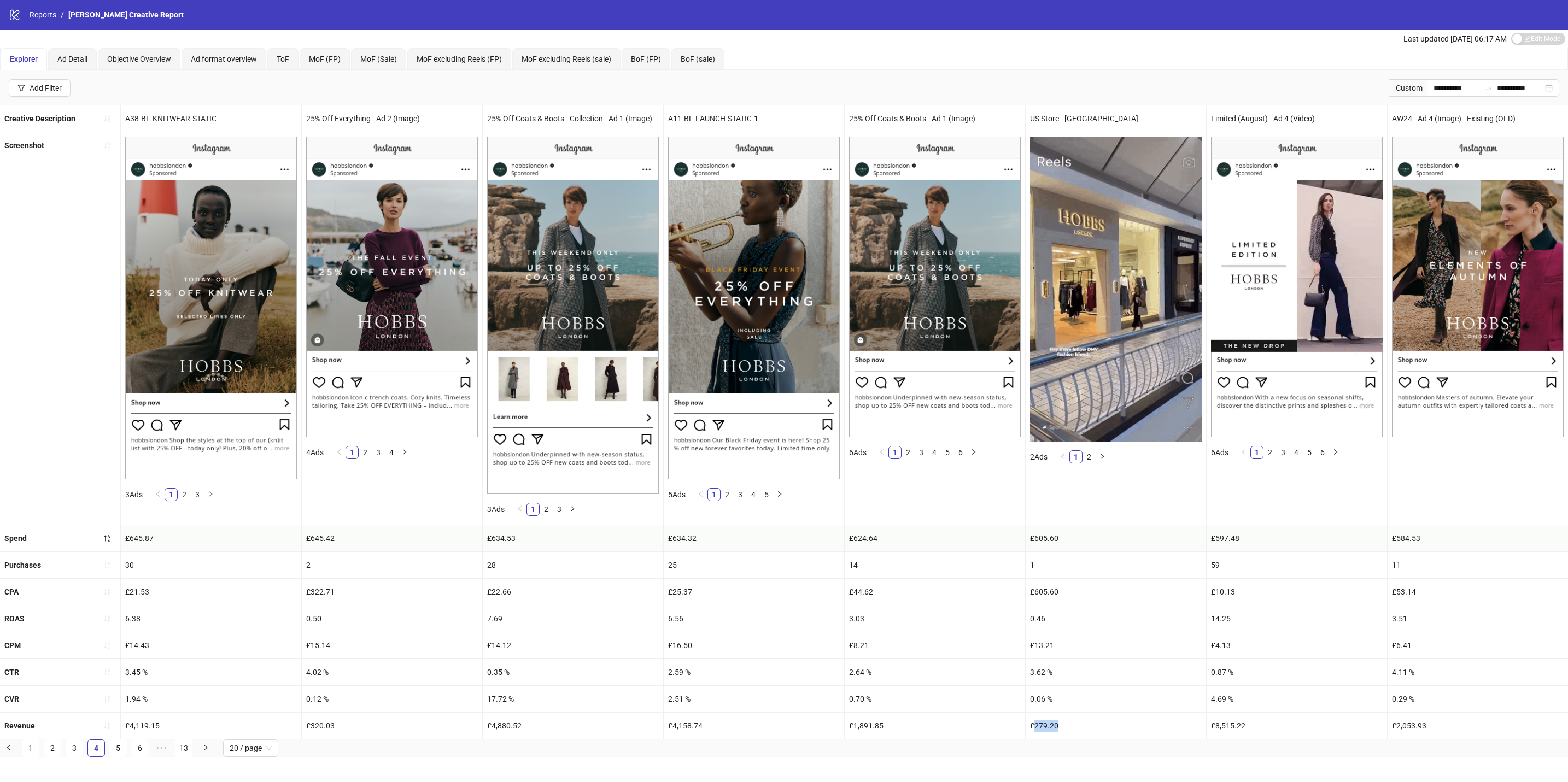
click at [1035, 739] on ul "Creative Description MSS - Ad 4 (Image) AW24 Refresh - Ad 2 (Image) – Copy 25% …" at bounding box center [784, 422] width 1568 height 634
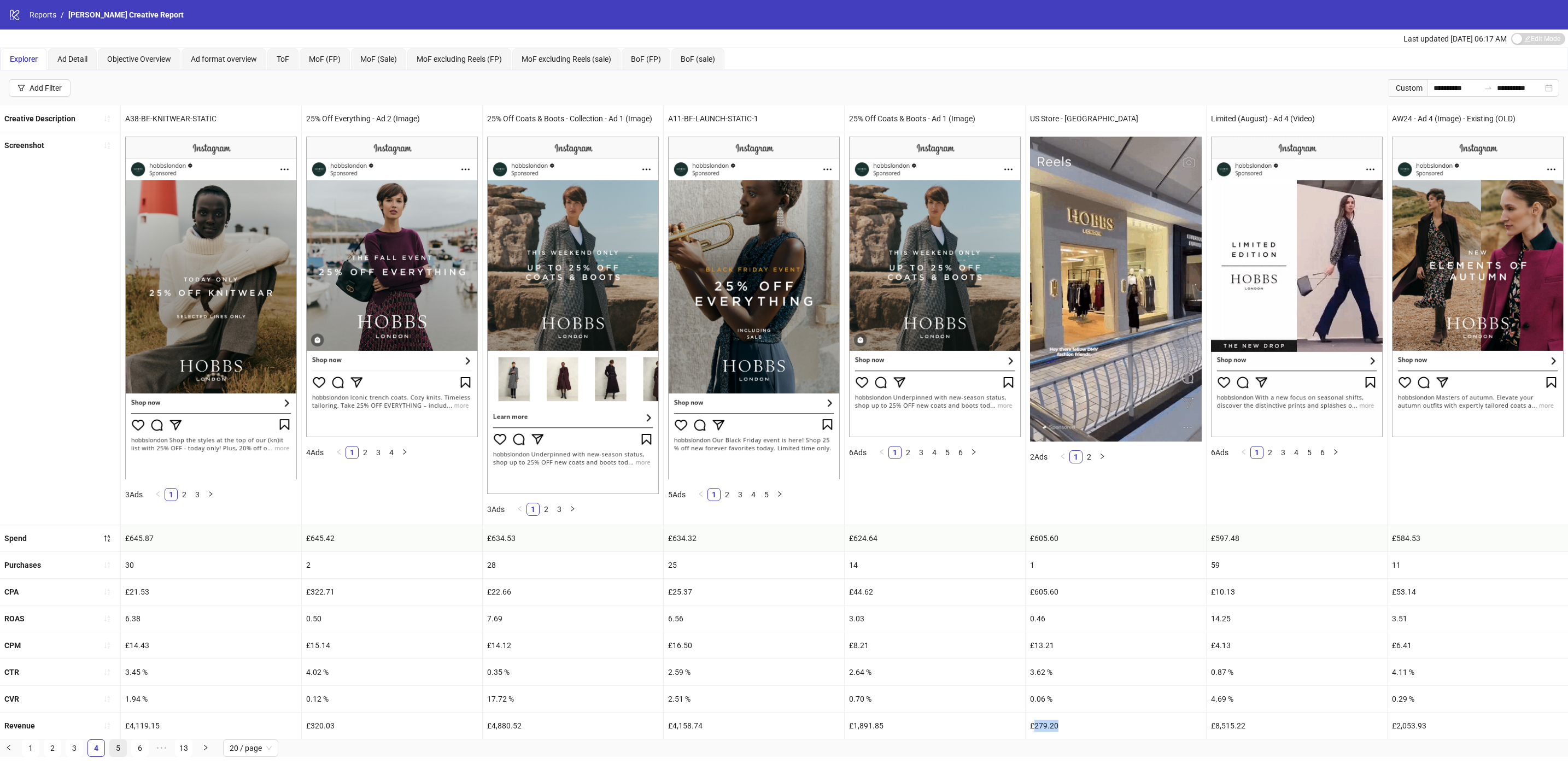
click at [122, 756] on link "5" at bounding box center [118, 748] width 16 height 16
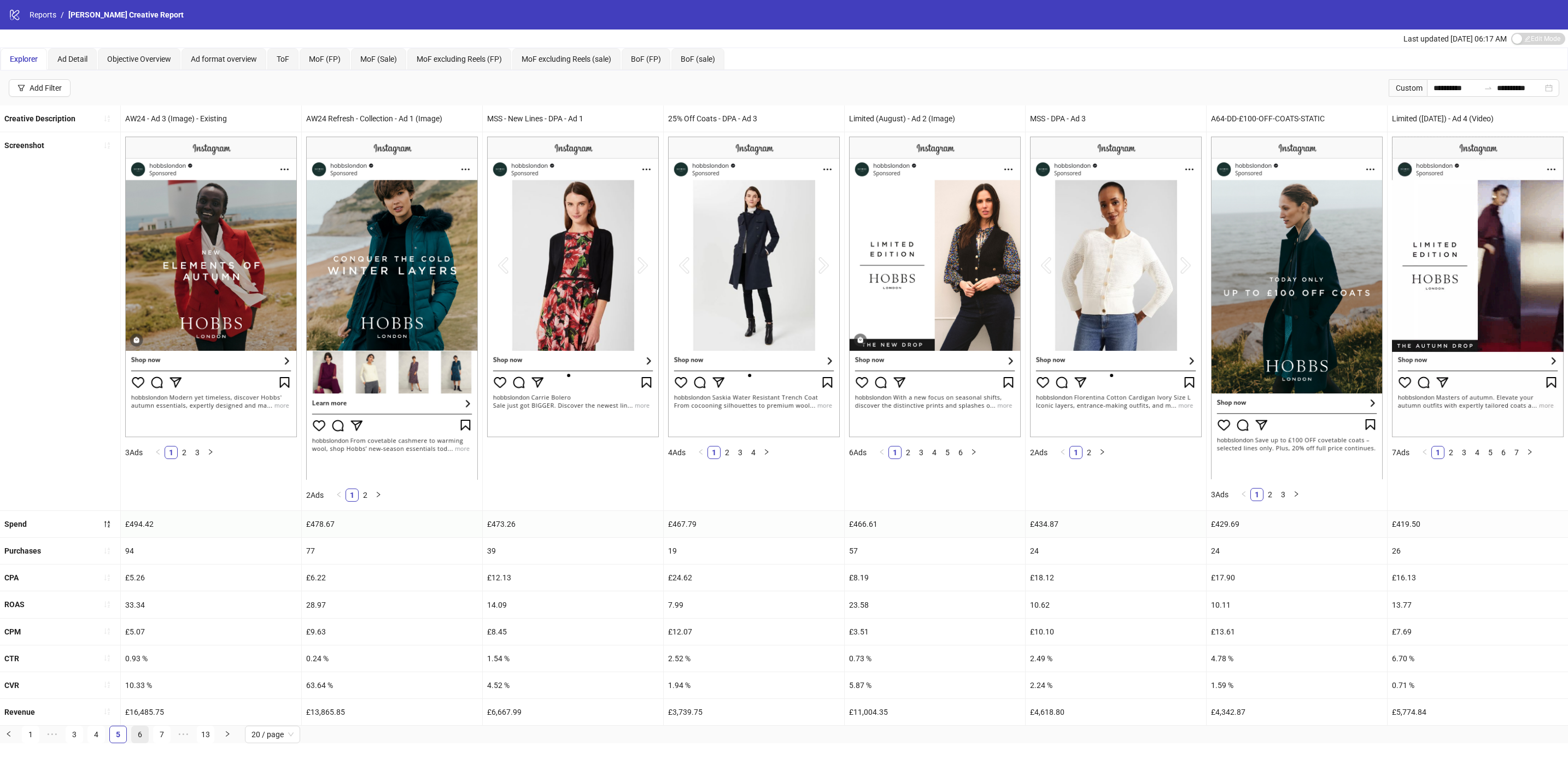
click at [143, 743] on link "6" at bounding box center [139, 735] width 16 height 16
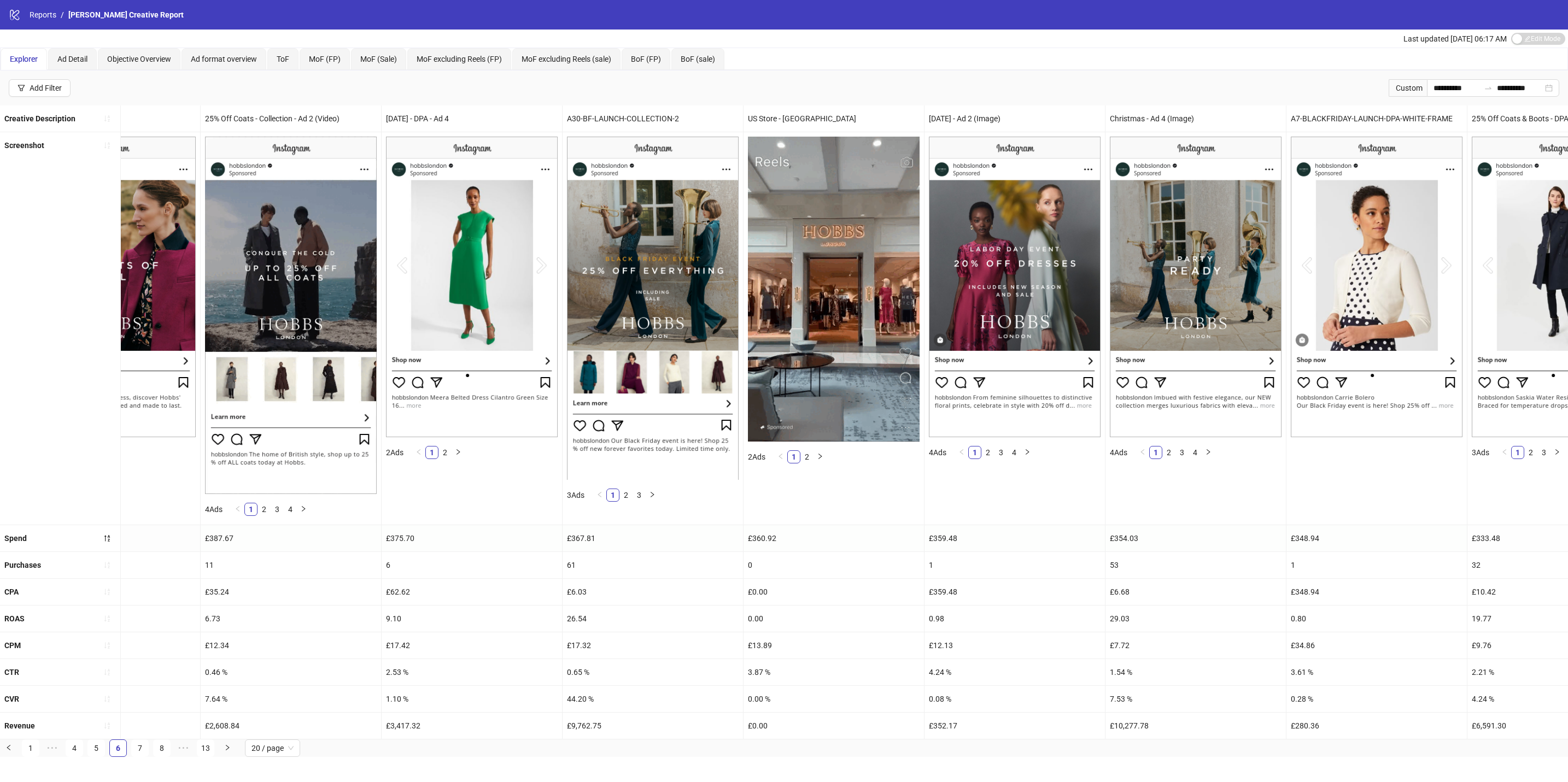
scroll to position [0, 804]
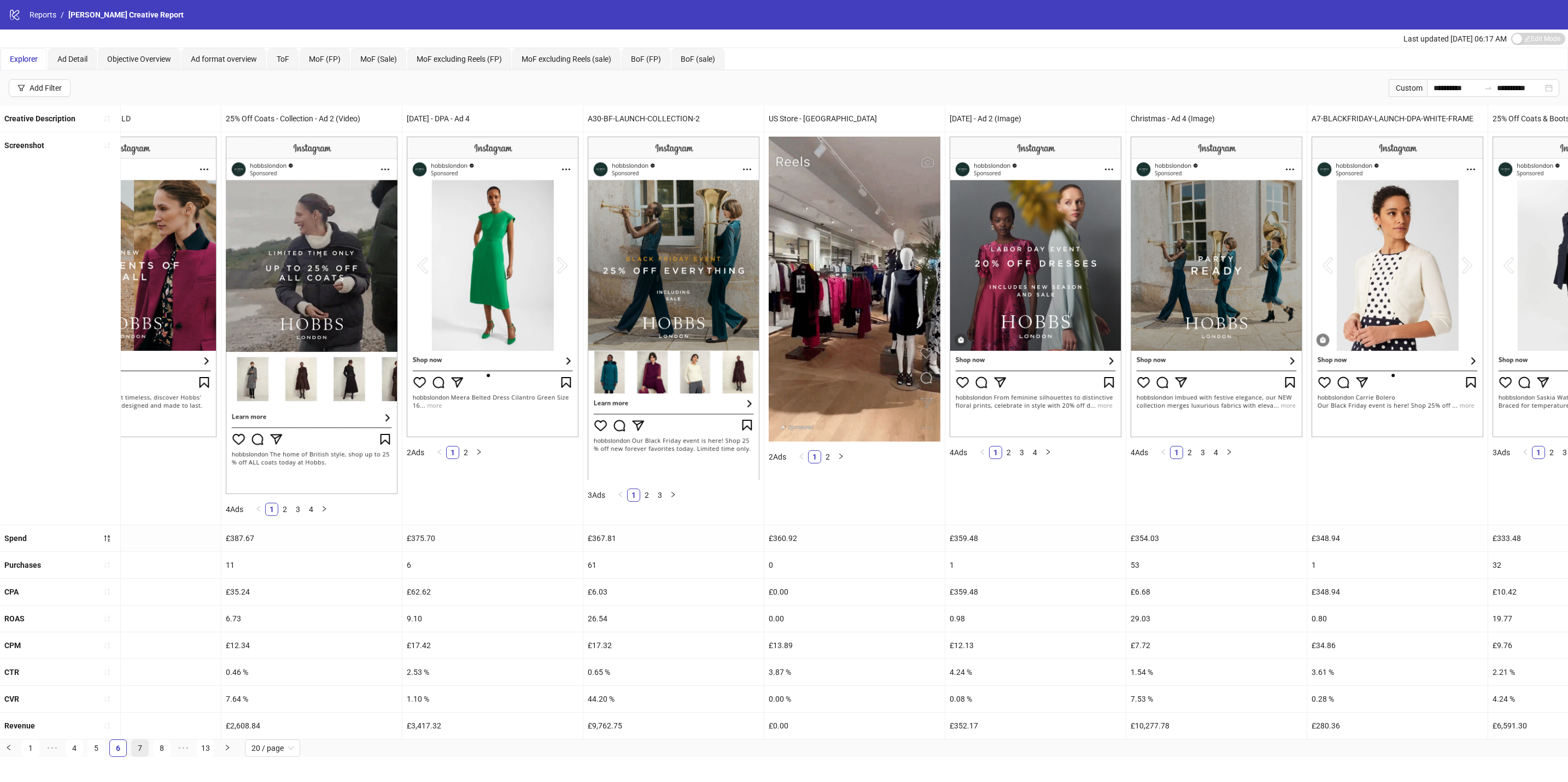
click at [141, 756] on link "7" at bounding box center [139, 748] width 16 height 16
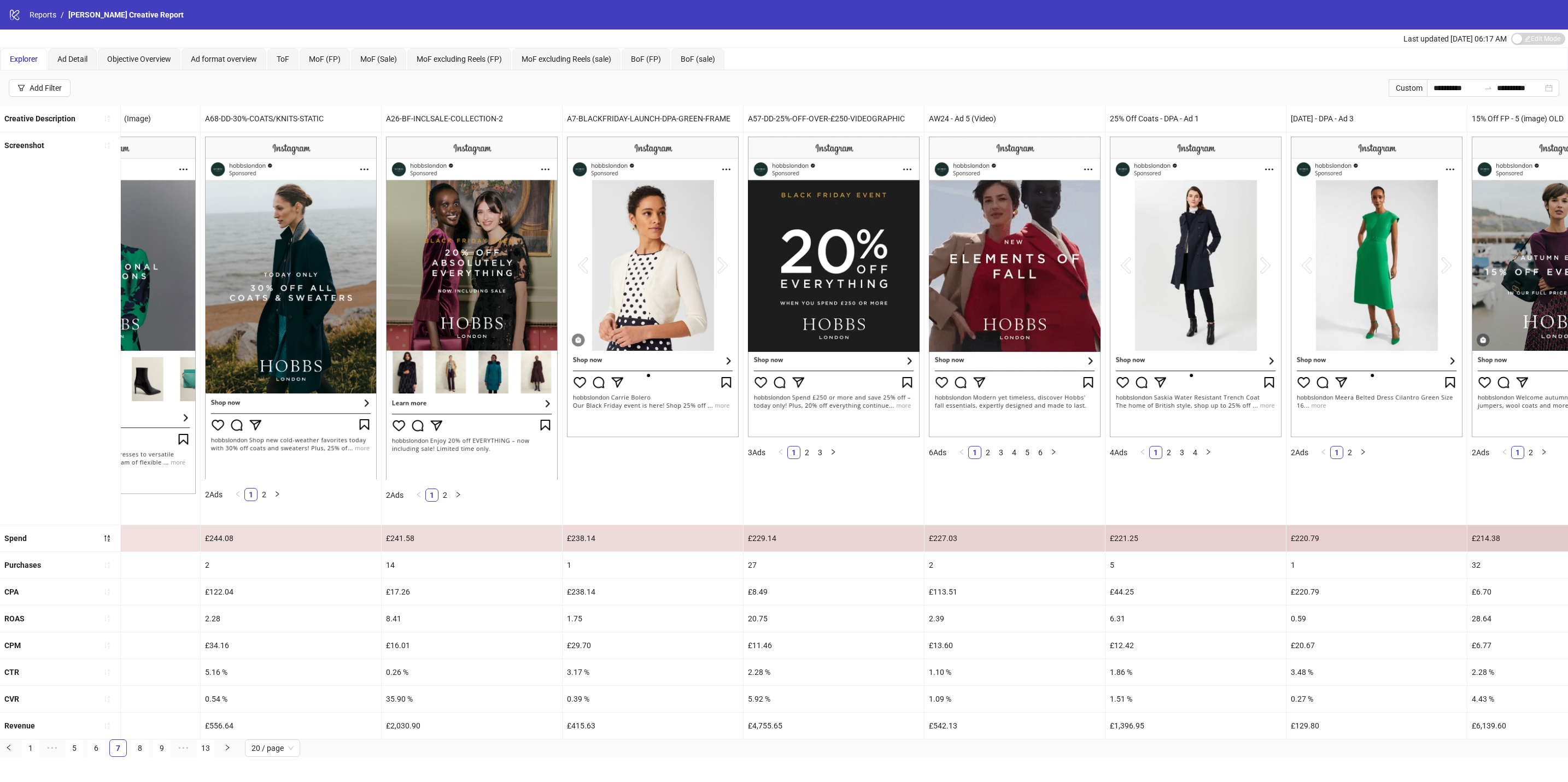
scroll to position [0, 2177]
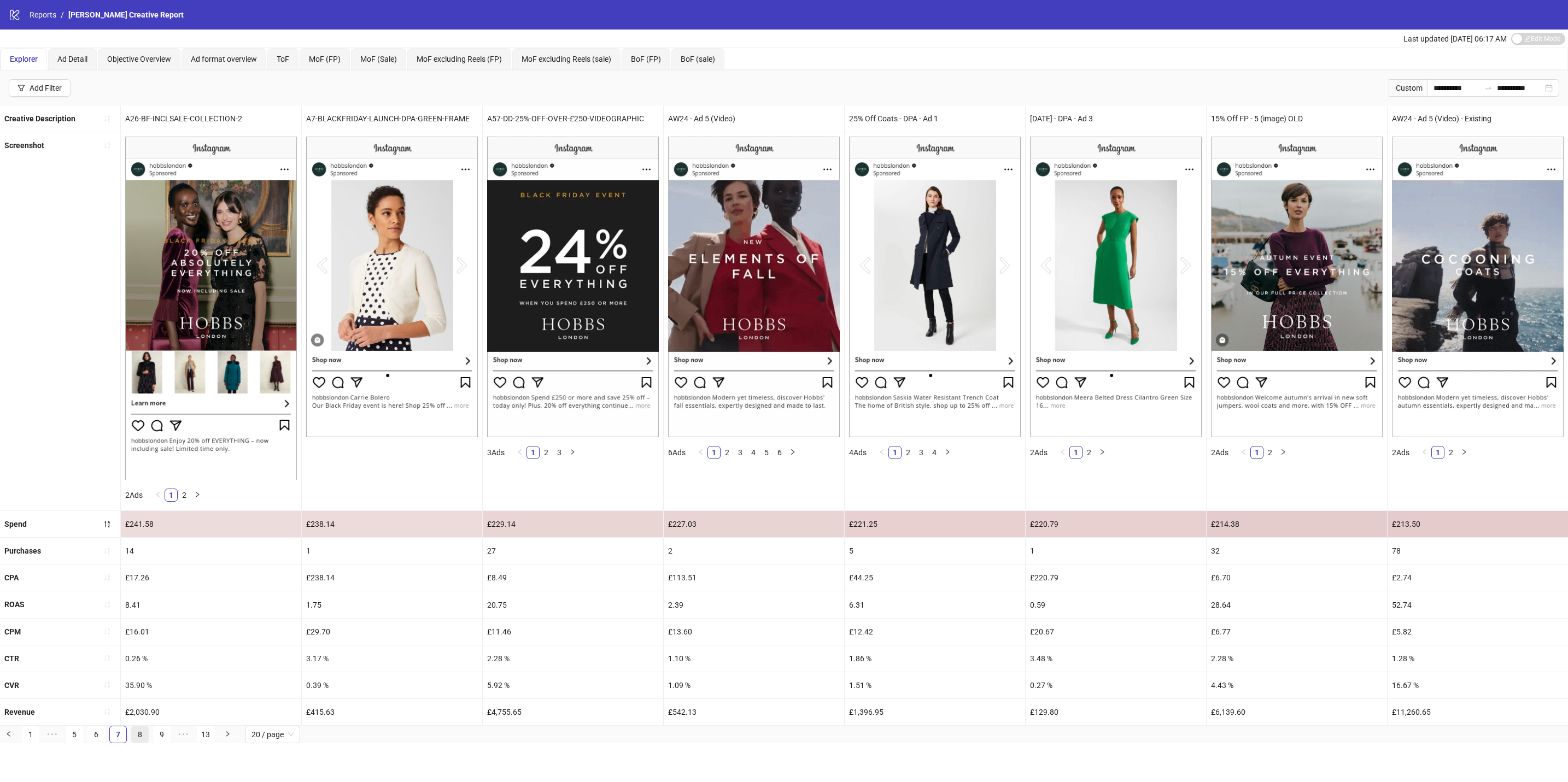
click at [136, 743] on link "8" at bounding box center [139, 735] width 16 height 16
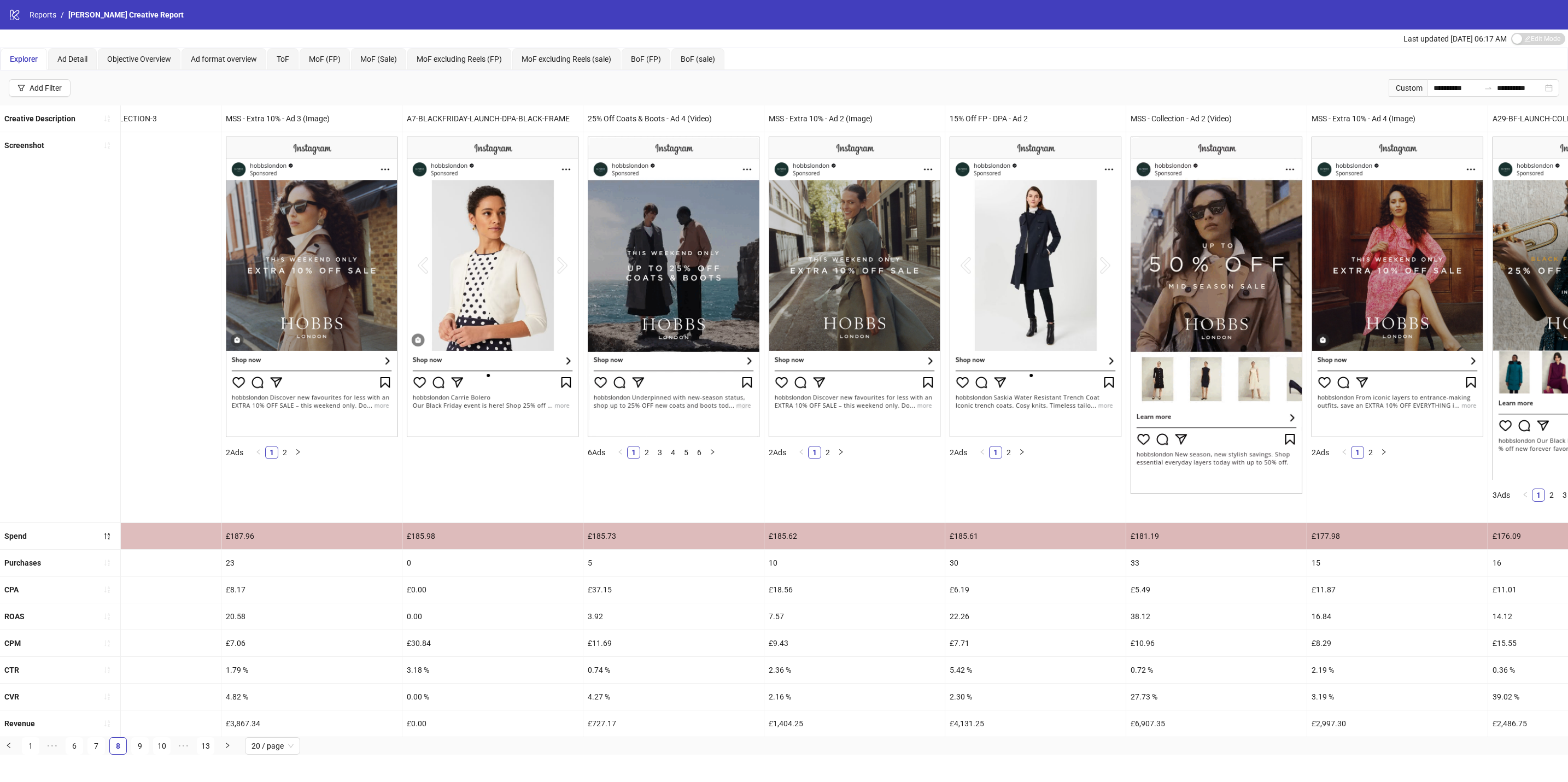
scroll to position [0, 0]
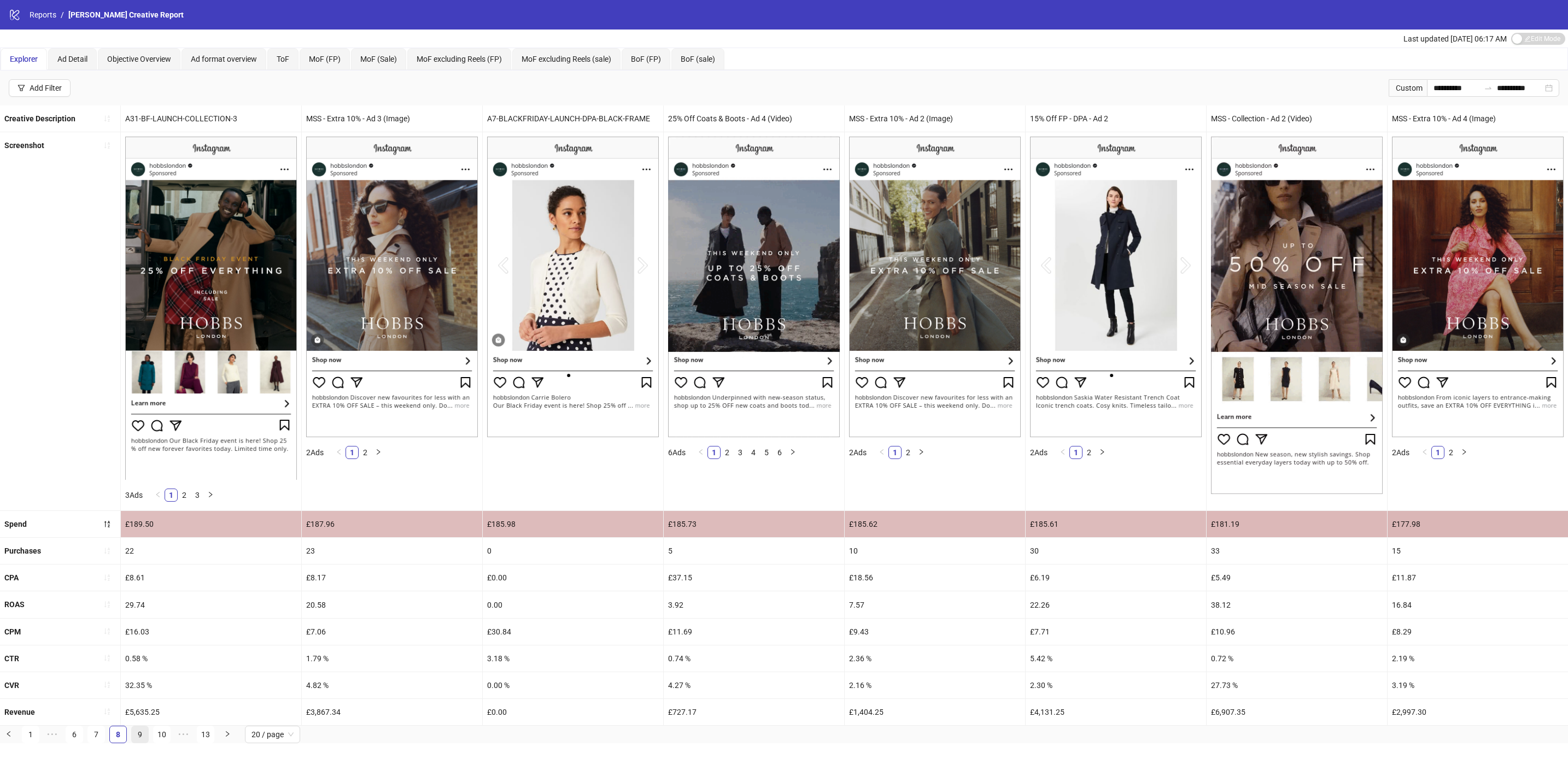
click at [138, 743] on link "9" at bounding box center [139, 735] width 16 height 16
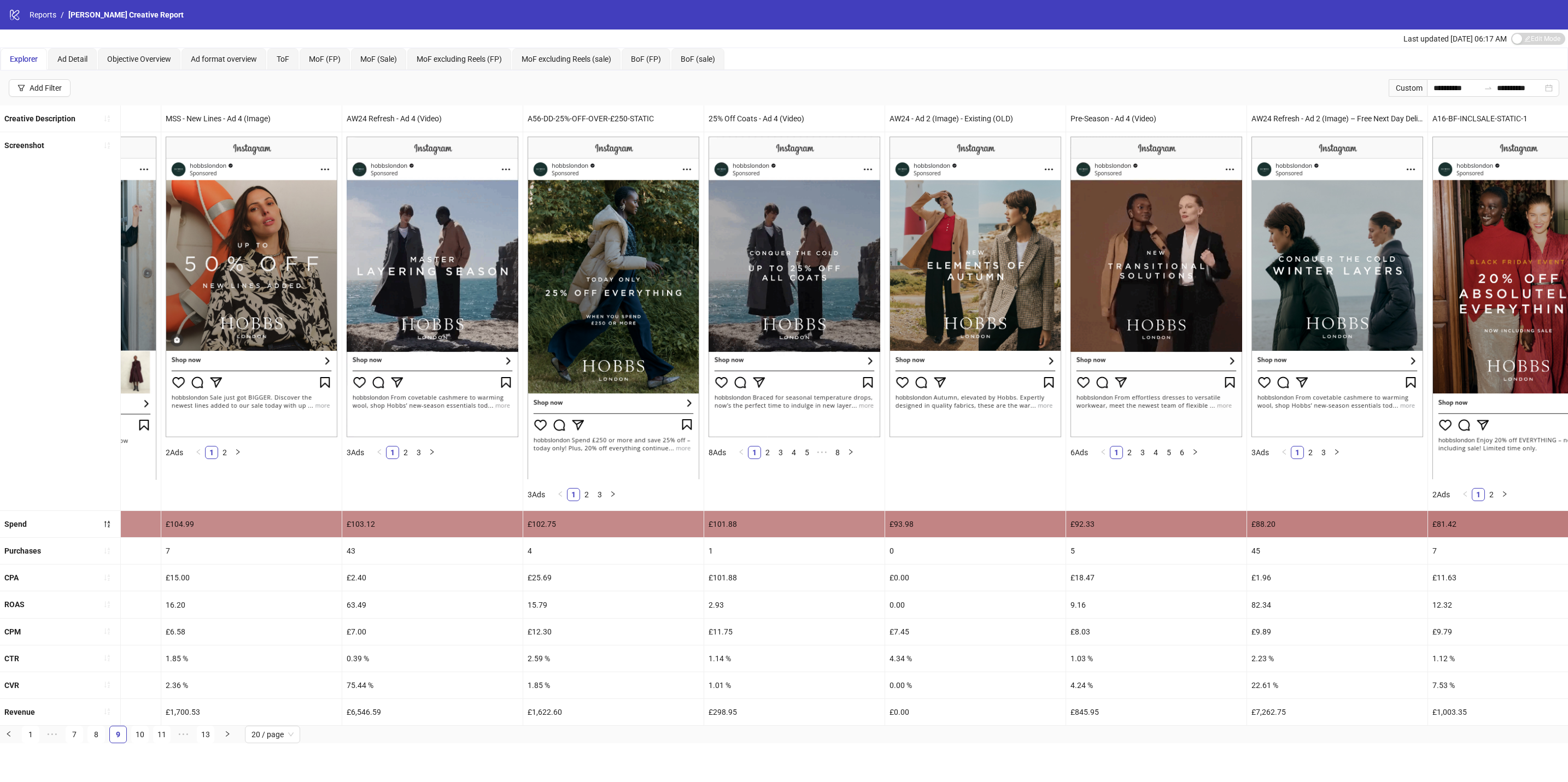
scroll to position [0, 2177]
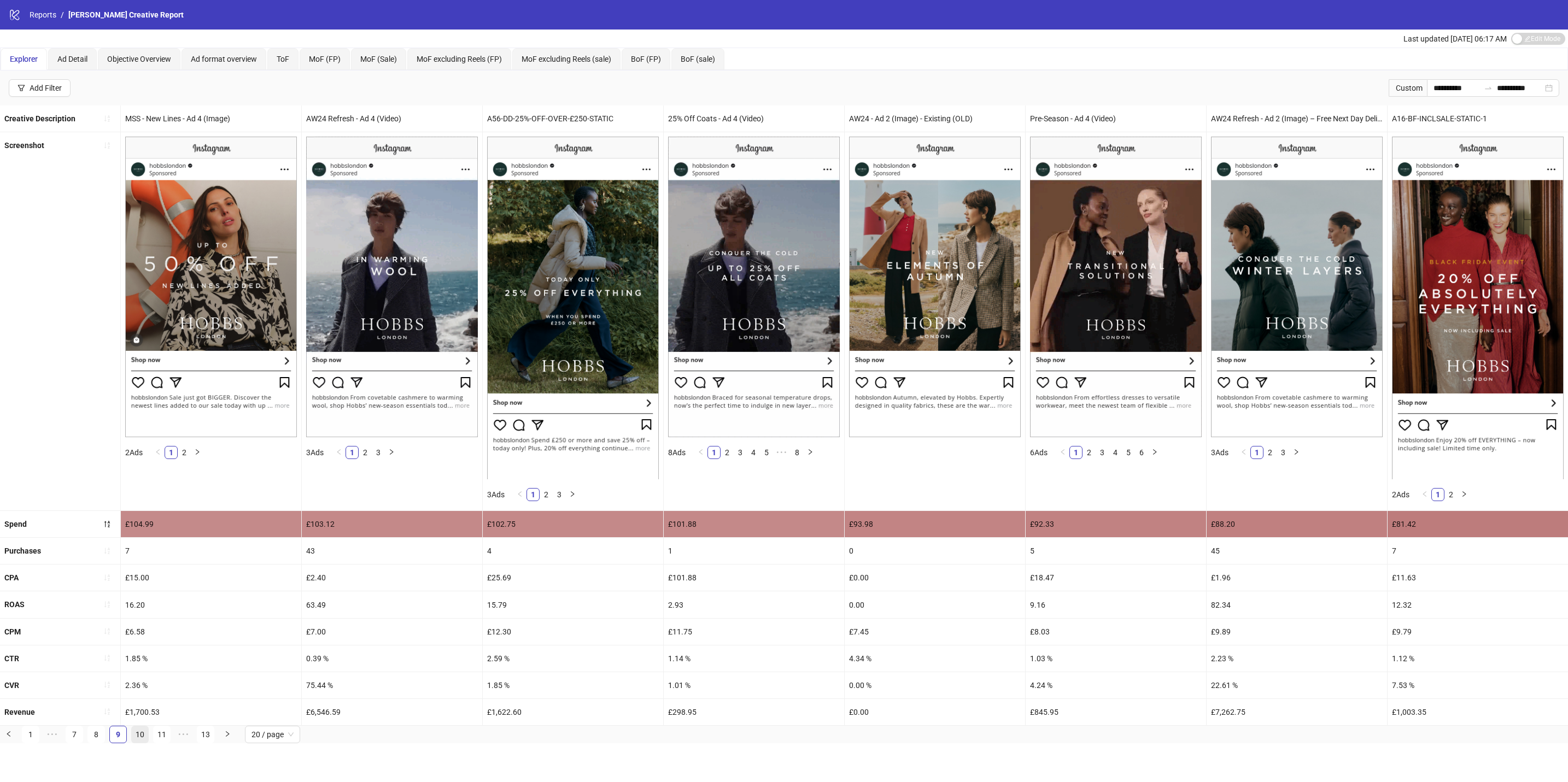
click at [145, 743] on link "10" at bounding box center [139, 735] width 16 height 16
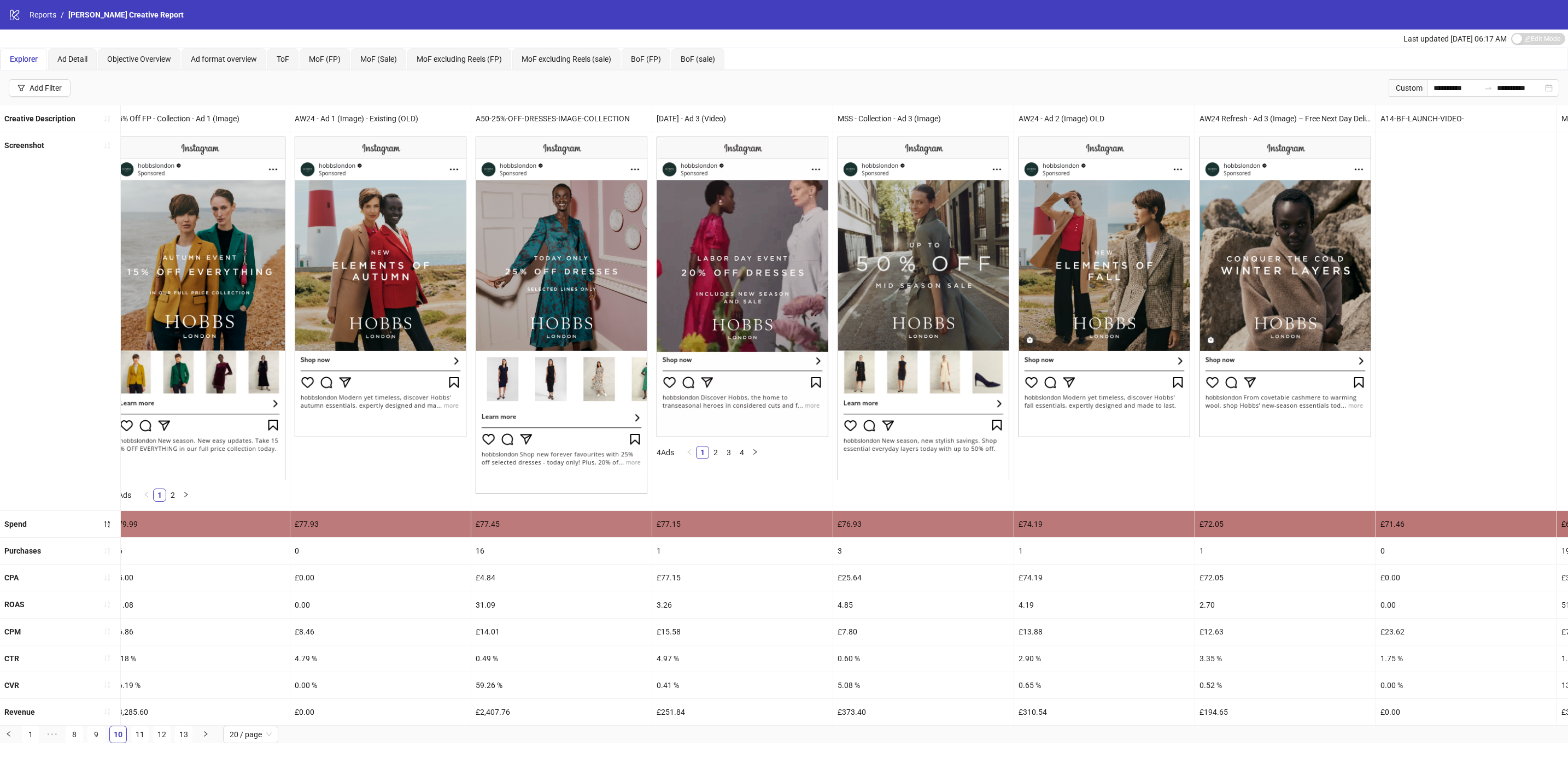
scroll to position [0, 0]
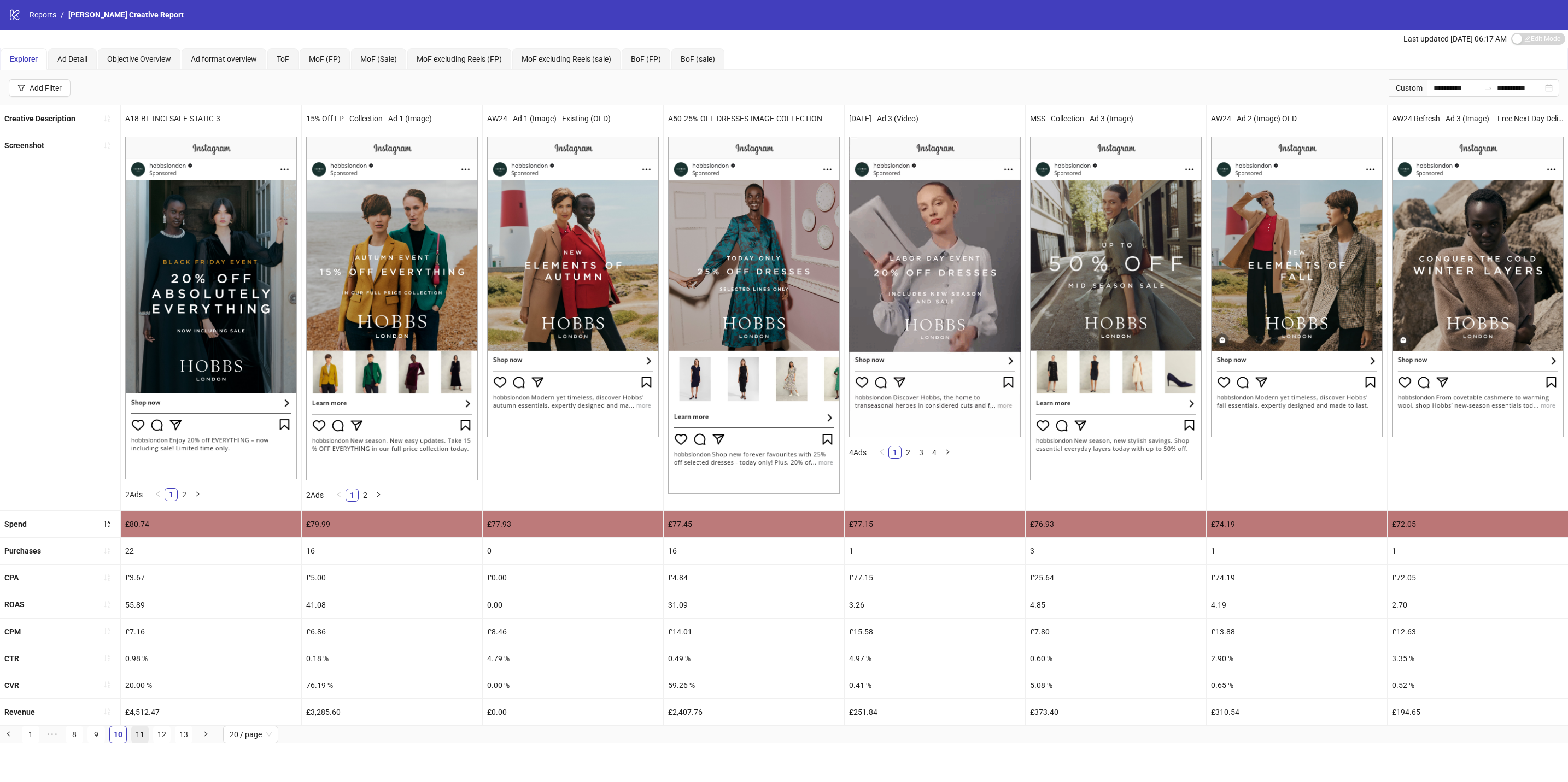
click at [138, 743] on link "11" at bounding box center [139, 735] width 16 height 16
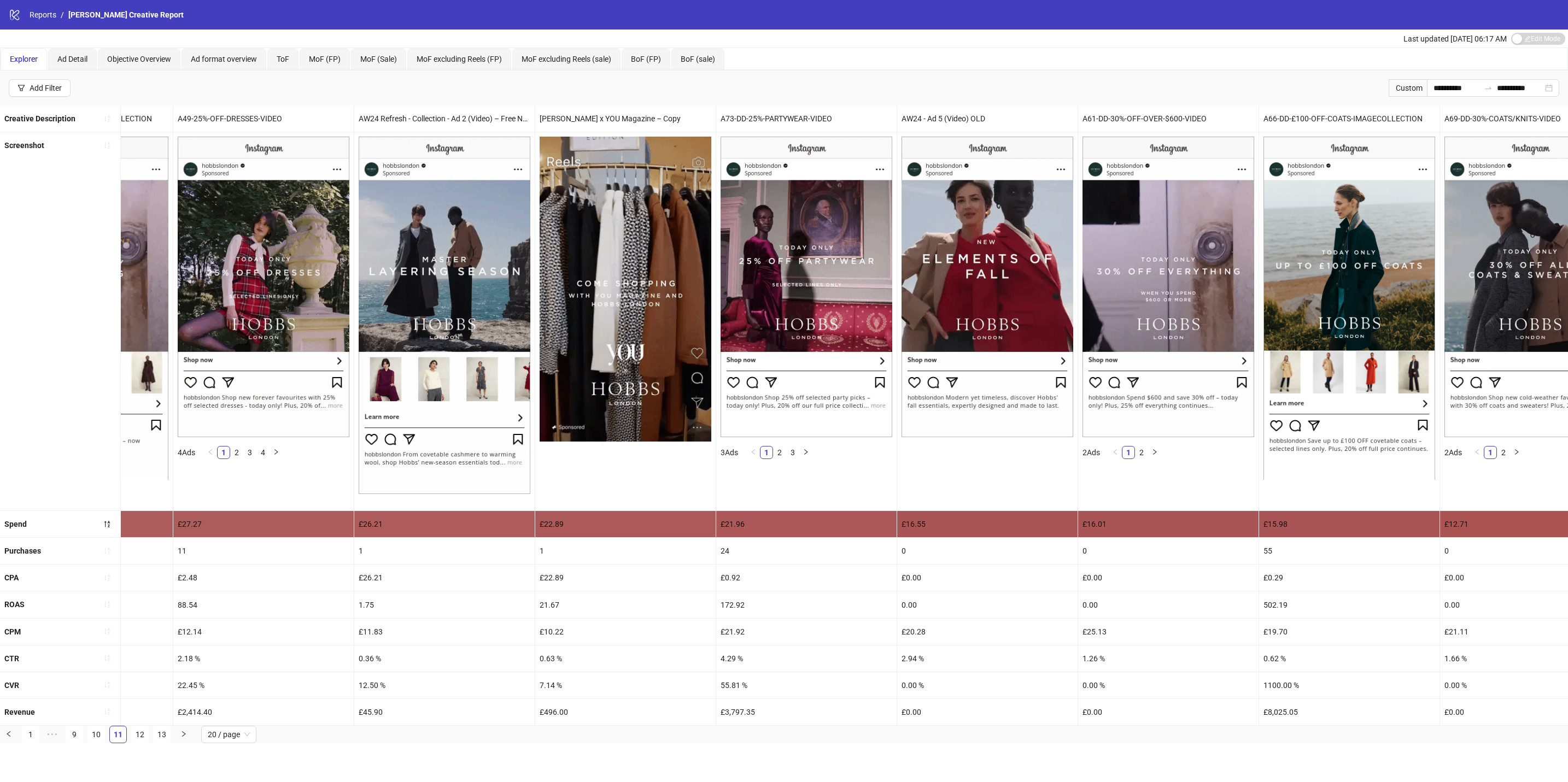
scroll to position [0, 2177]
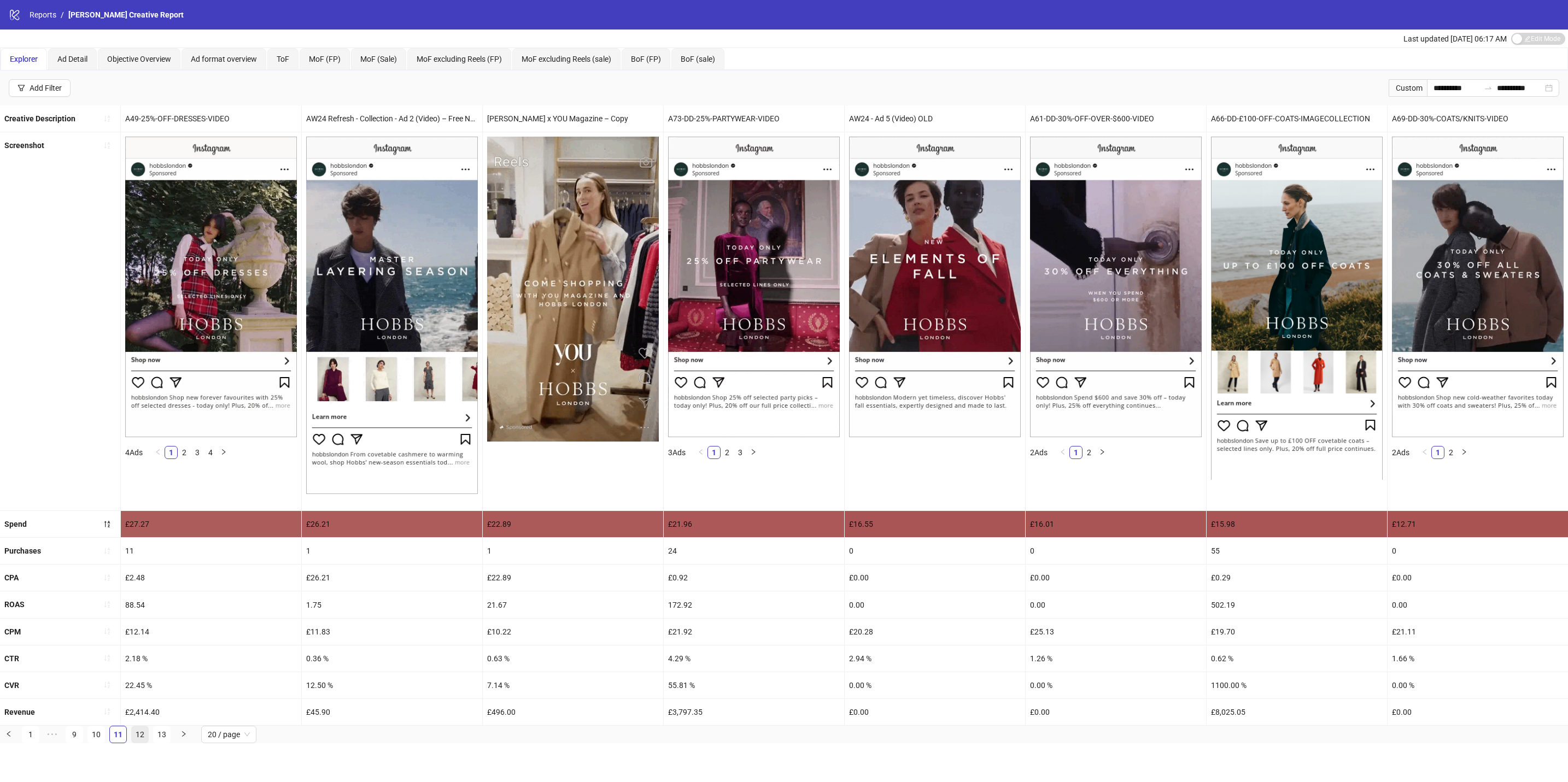
click at [135, 743] on link "12" at bounding box center [139, 735] width 16 height 16
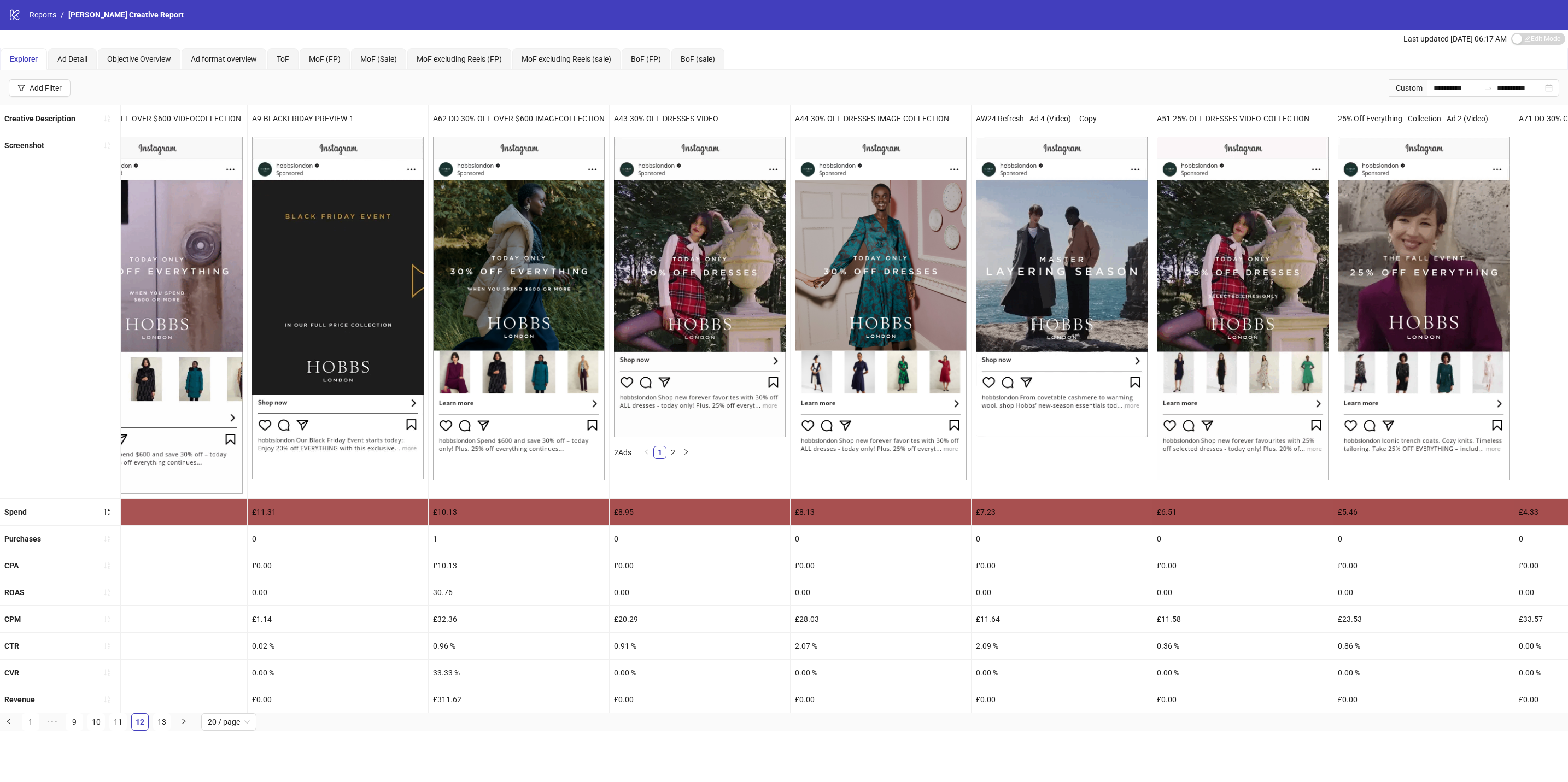
scroll to position [0, 0]
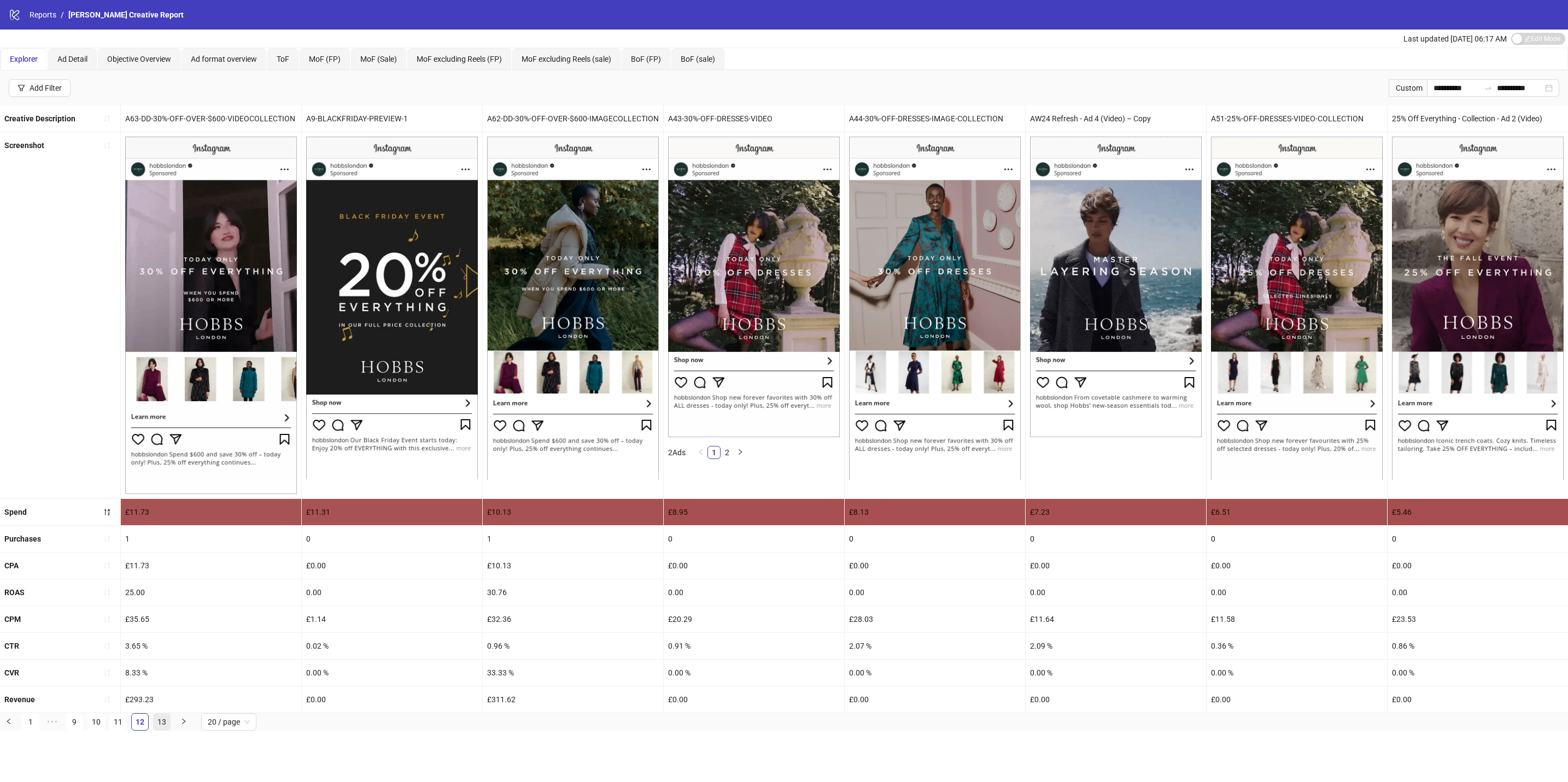
click at [166, 730] on link "13" at bounding box center [161, 722] width 16 height 16
